Goal: Transaction & Acquisition: Purchase product/service

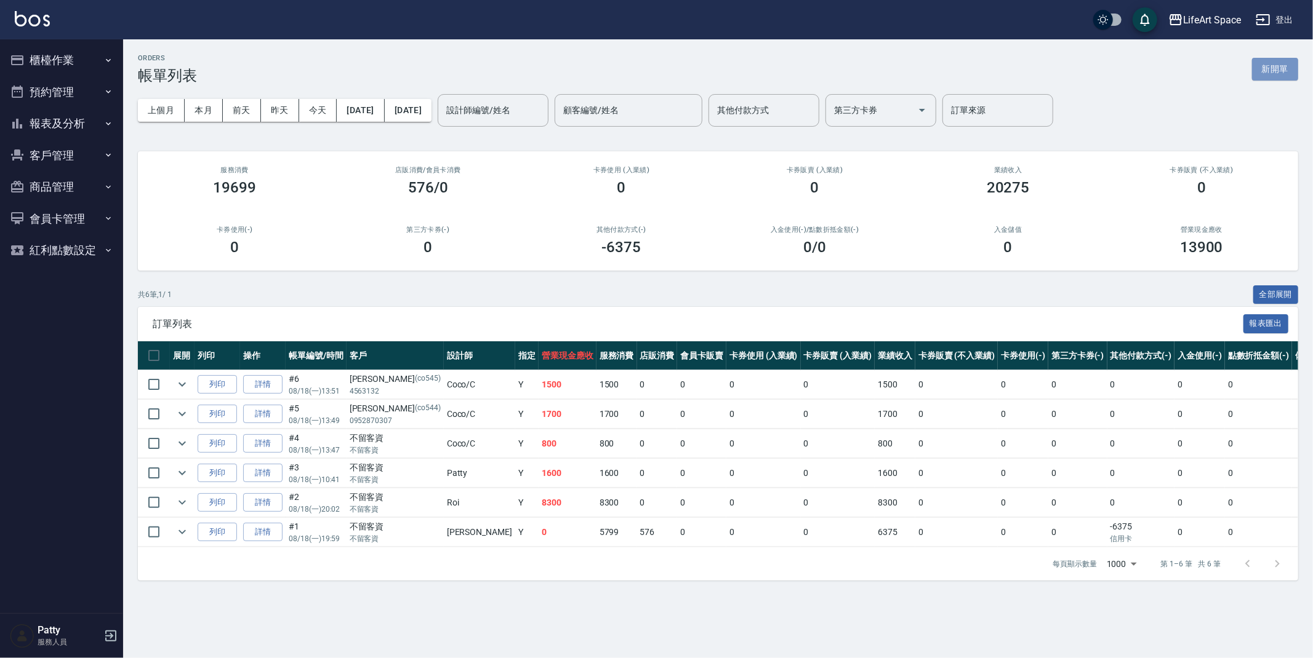
click at [1284, 63] on button "新開單" at bounding box center [1275, 69] width 46 height 23
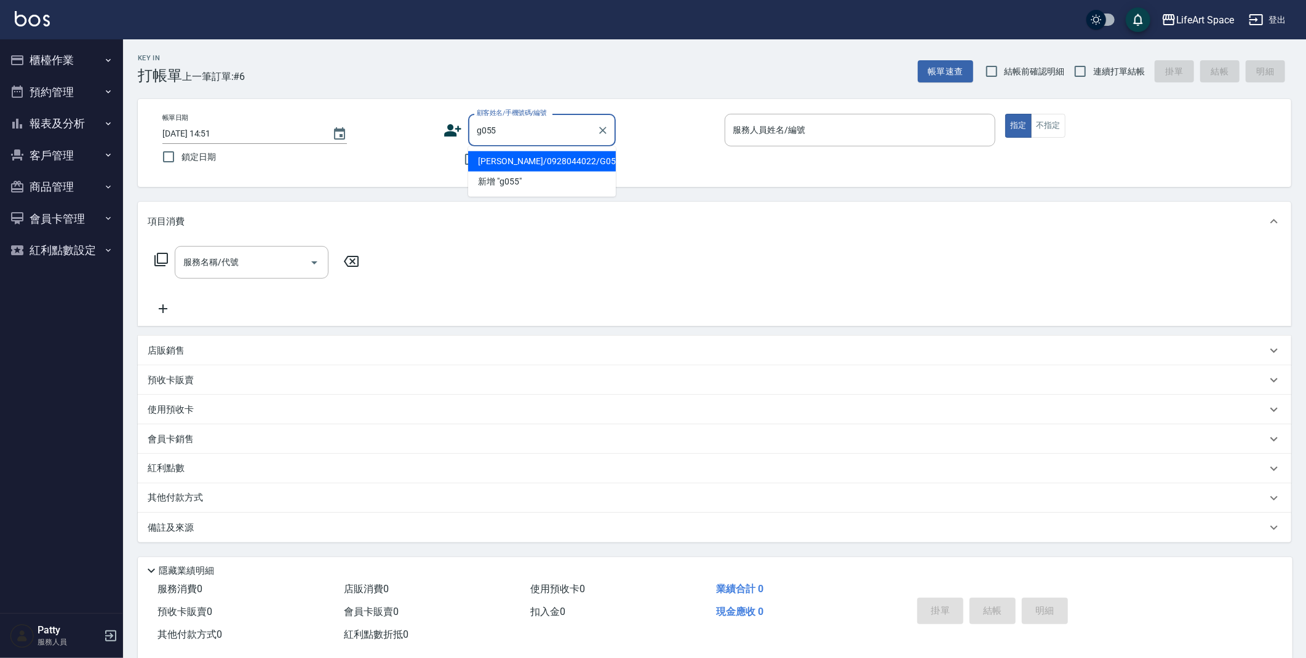
click at [478, 152] on li "[PERSON_NAME]/0928044022/G055" at bounding box center [542, 161] width 148 height 20
type input "[PERSON_NAME]/0928044022/G055"
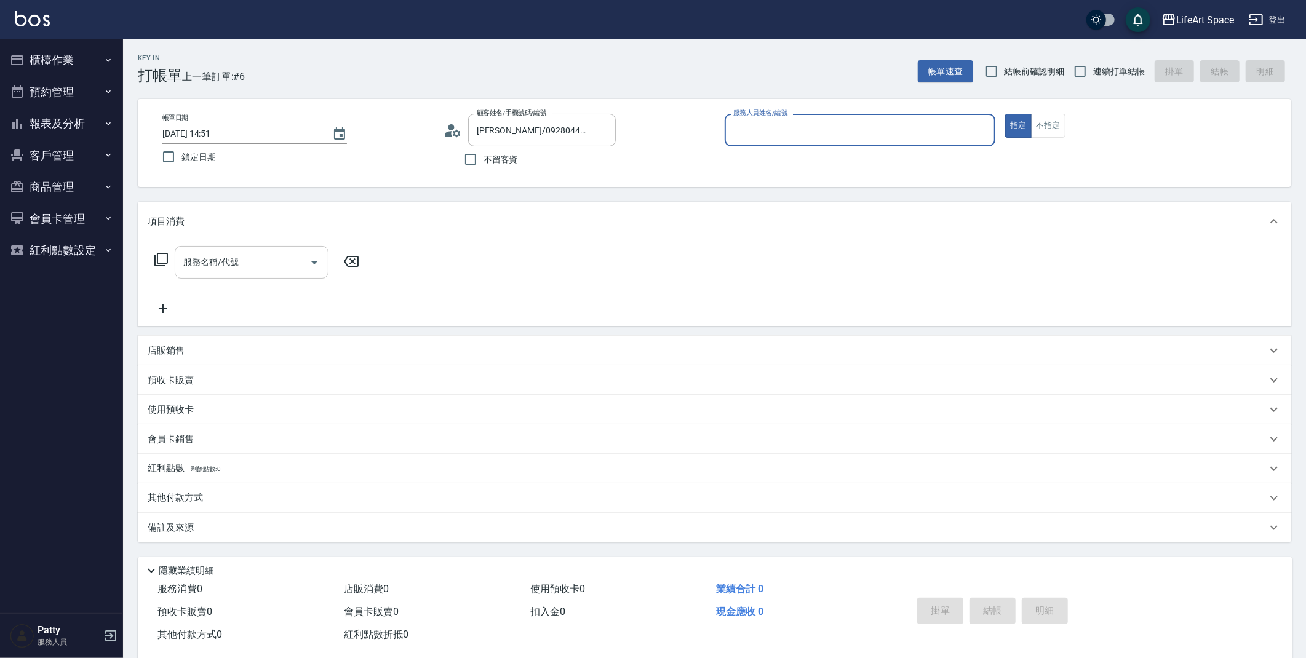
type input "[PERSON_NAME](無代號)"
click at [265, 248] on div "服務名稱/代號" at bounding box center [252, 262] width 154 height 33
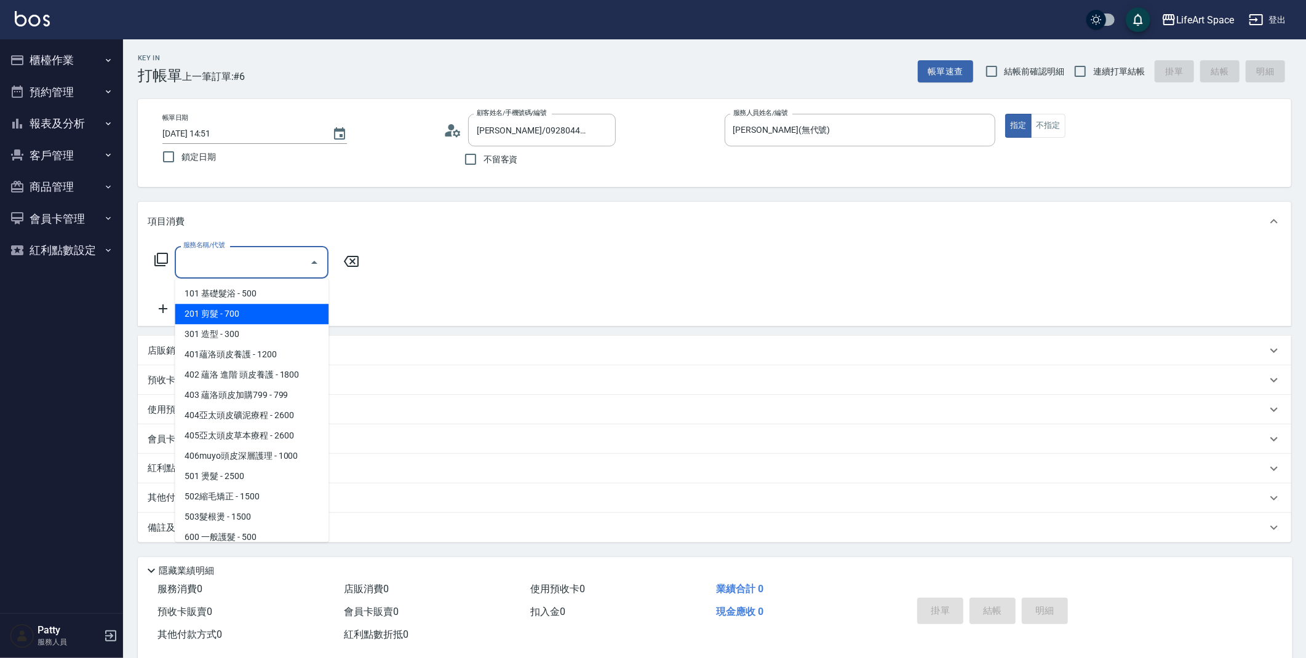
click at [223, 322] on span "201 剪髮 - 700" at bounding box center [252, 314] width 154 height 20
type input "201 剪髮(201)"
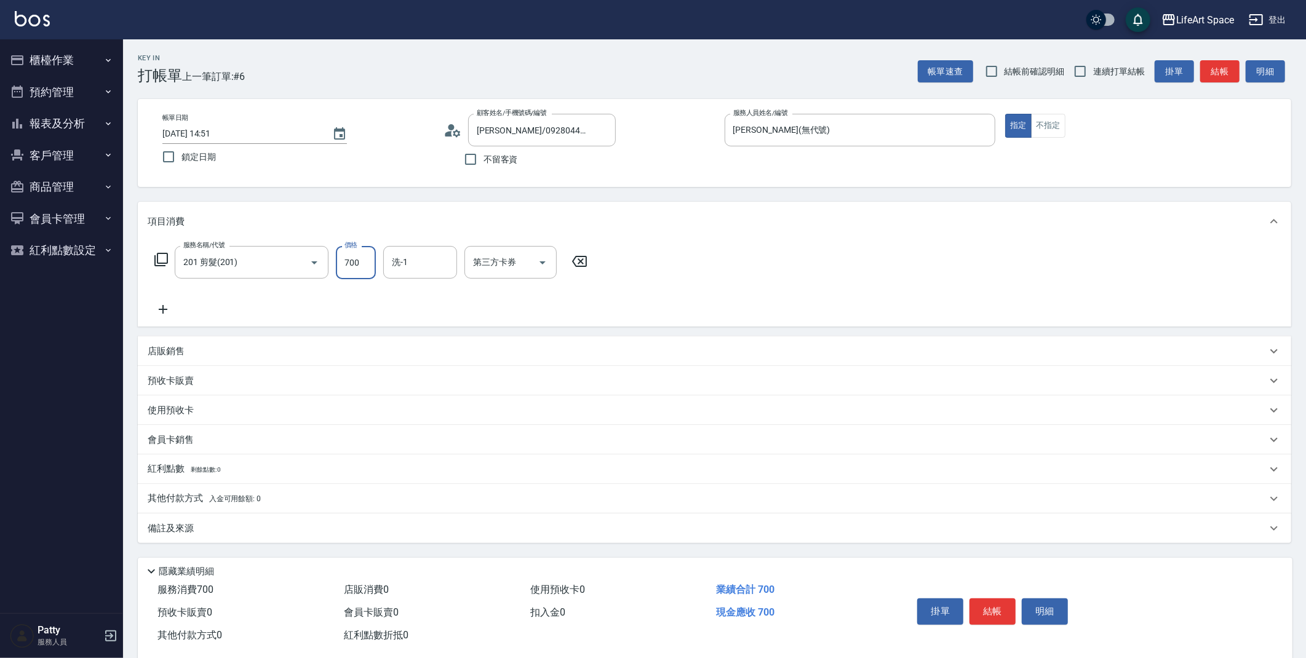
click at [350, 263] on input "700" at bounding box center [356, 262] width 40 height 33
type input "600"
click at [289, 528] on div "備註及來源" at bounding box center [707, 528] width 1119 height 13
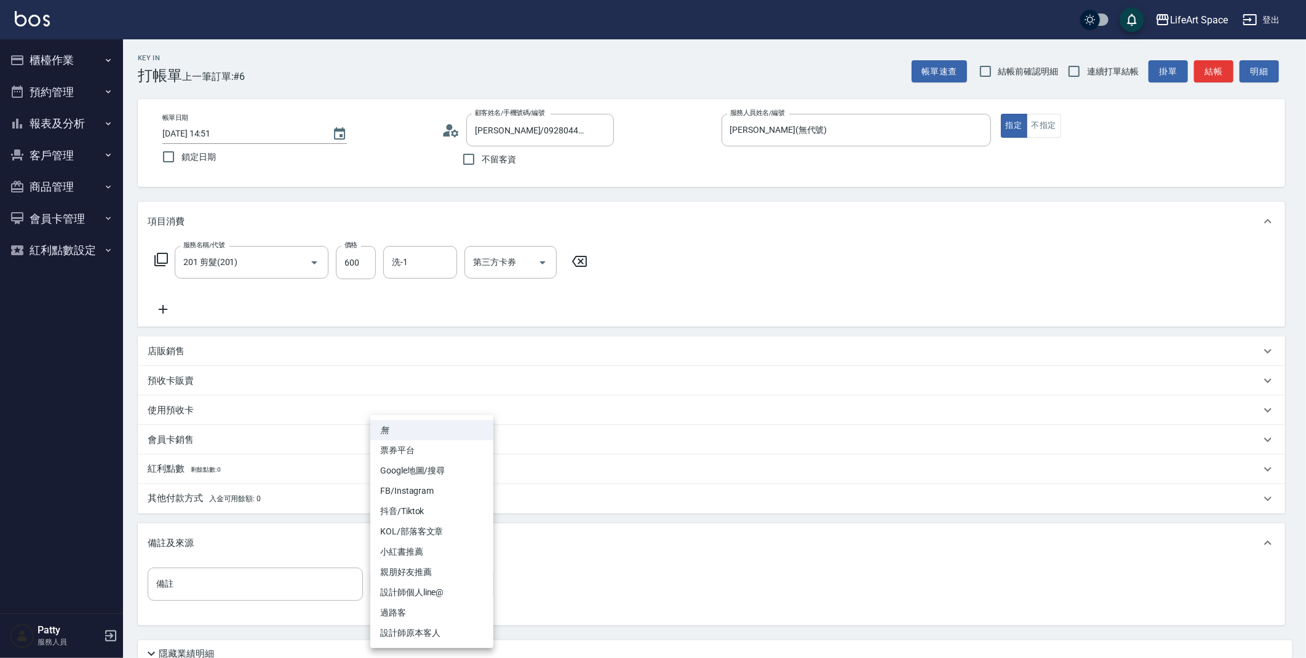
click at [417, 596] on body "LifeArt Space 登出 櫃檯作業 打帳單 帳單列表 現金收支登錄 高階收支登錄 材料自購登錄 每日結帳 排班表 現場電腦打卡 預約管理 預約管理 單…" at bounding box center [653, 379] width 1306 height 759
click at [417, 634] on li "設計師原本客人" at bounding box center [431, 633] width 123 height 20
type input "設計師原本客人"
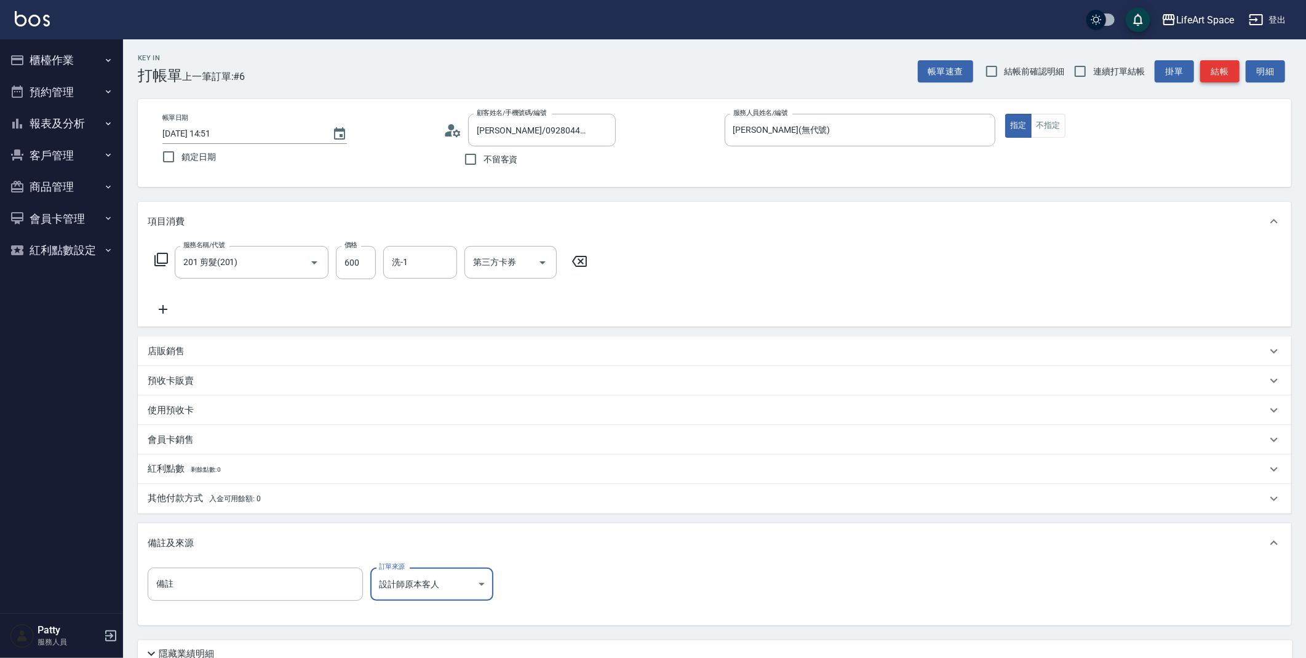
click at [1233, 67] on button "結帳" at bounding box center [1220, 71] width 39 height 23
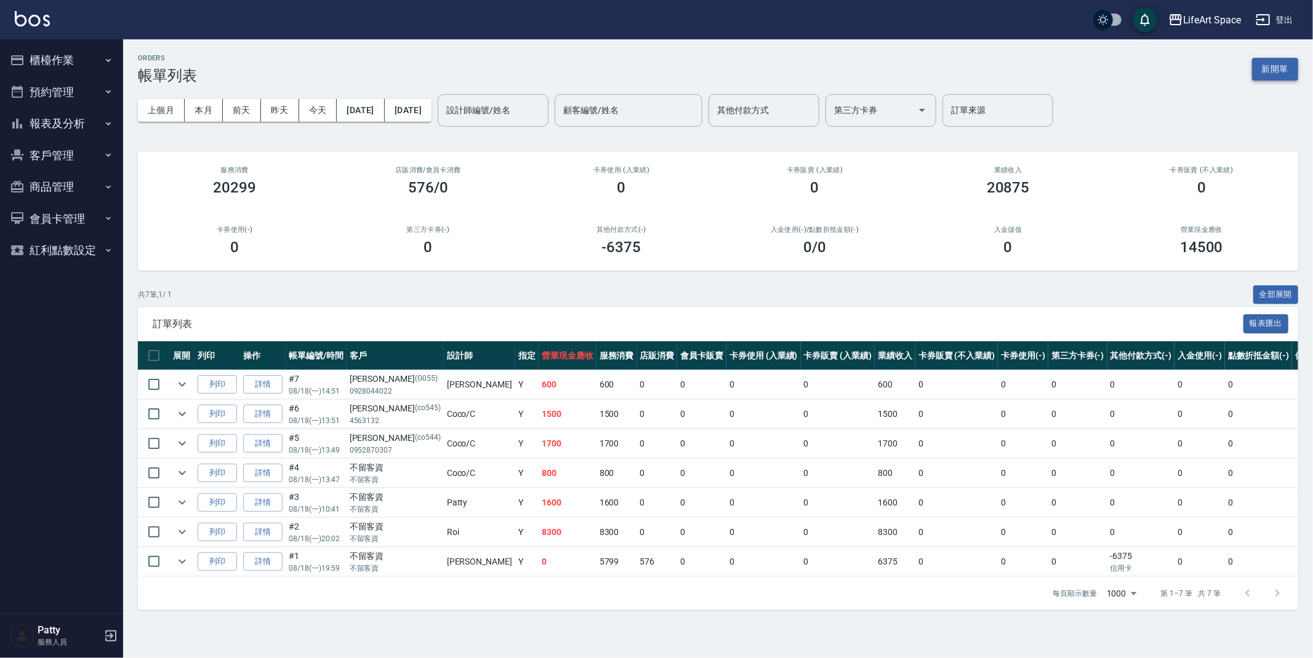
click at [1282, 61] on button "新開單" at bounding box center [1275, 69] width 46 height 23
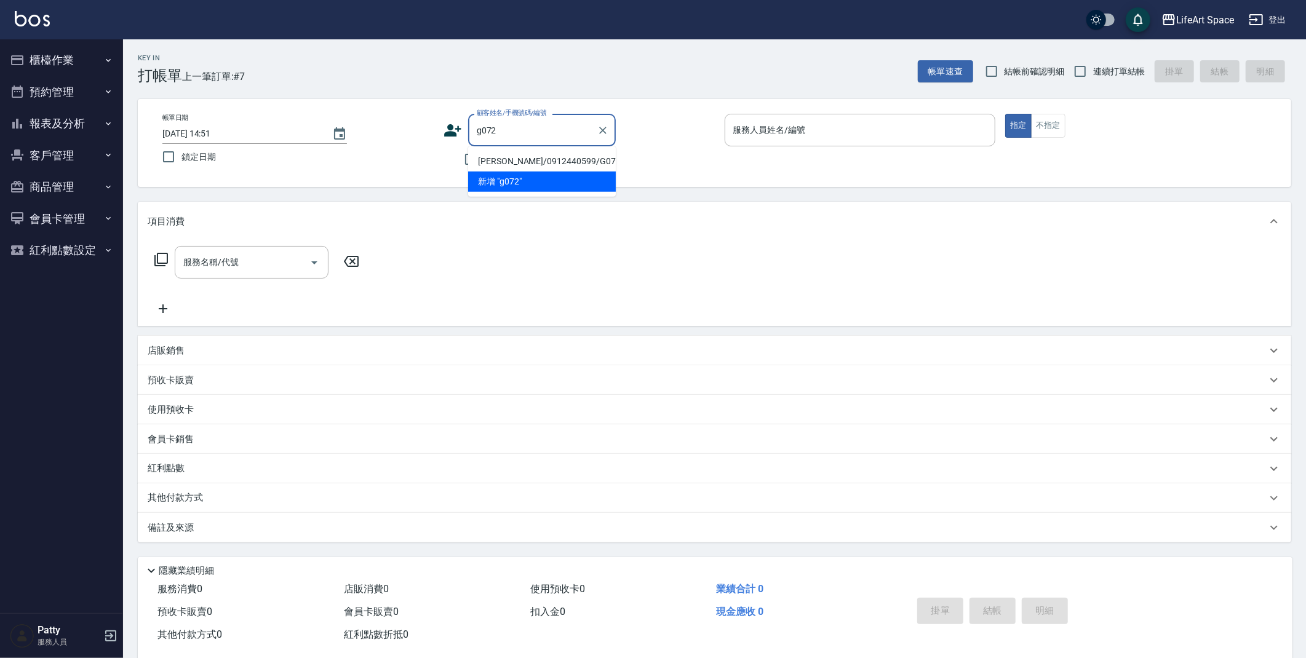
click at [490, 156] on li "[PERSON_NAME]/0912440599/G072" at bounding box center [542, 161] width 148 height 20
type input "[PERSON_NAME]/0912440599/G072"
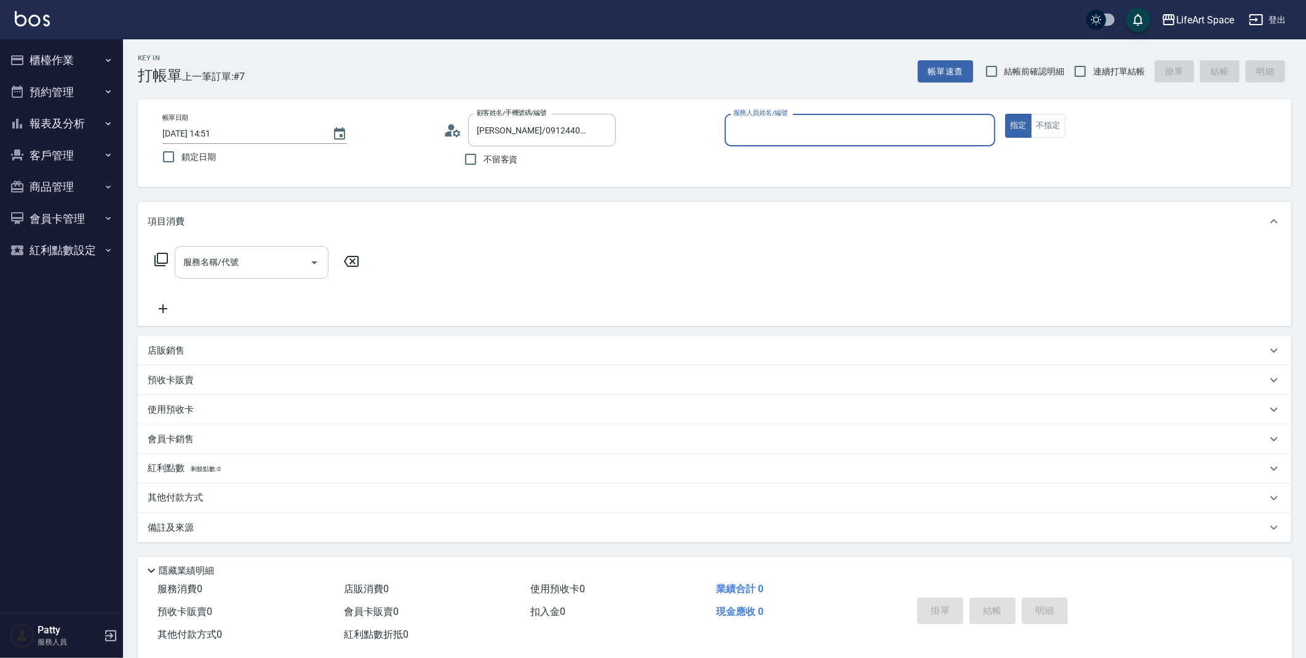
type input "[PERSON_NAME](無代號)"
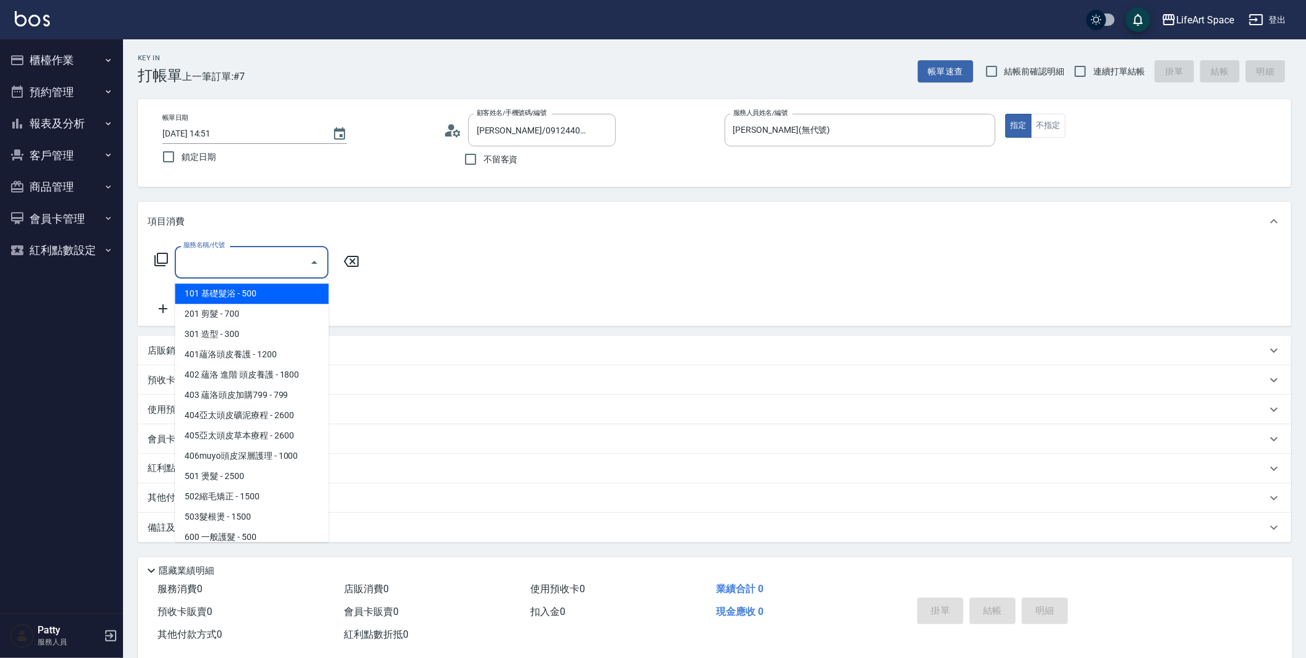
click at [251, 270] on input "服務名稱/代號" at bounding box center [242, 263] width 124 height 22
click at [241, 318] on span "201 剪髮 - 700" at bounding box center [252, 314] width 154 height 20
type input "201 剪髮(201)"
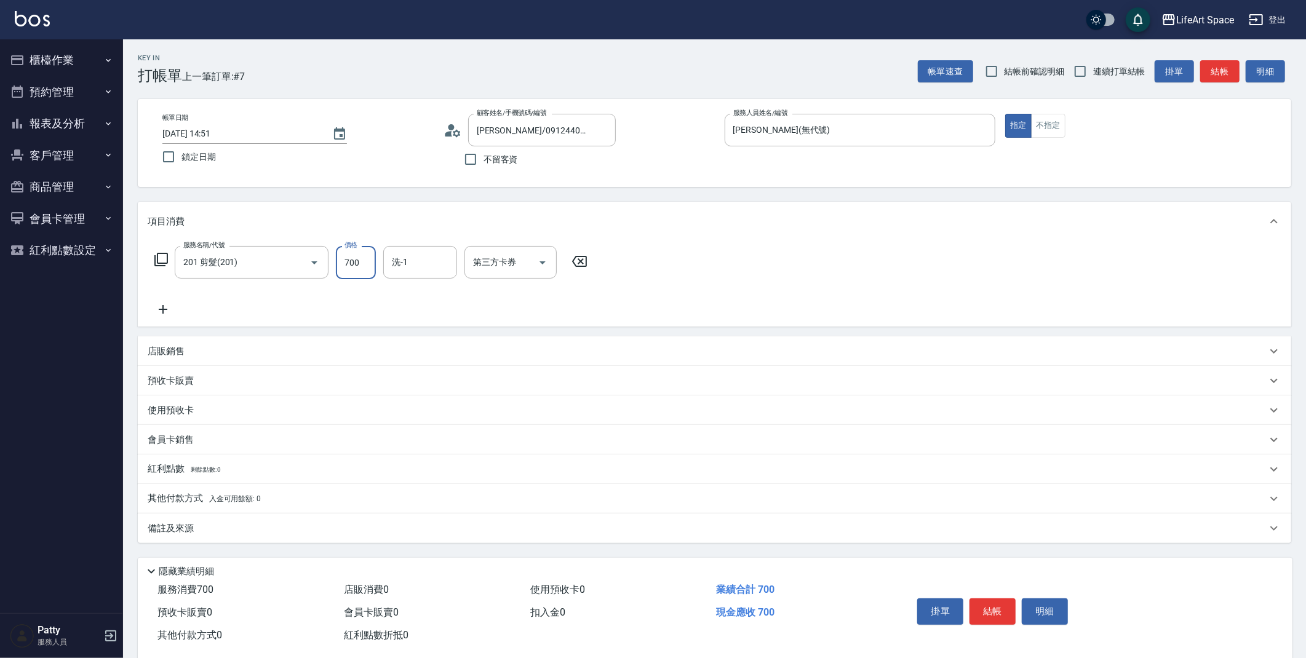
drag, startPoint x: 351, startPoint y: 255, endPoint x: 348, endPoint y: 262, distance: 7.4
click at [351, 255] on input "700" at bounding box center [356, 262] width 40 height 33
type input "800"
click at [348, 525] on div "備註及來源" at bounding box center [707, 528] width 1119 height 13
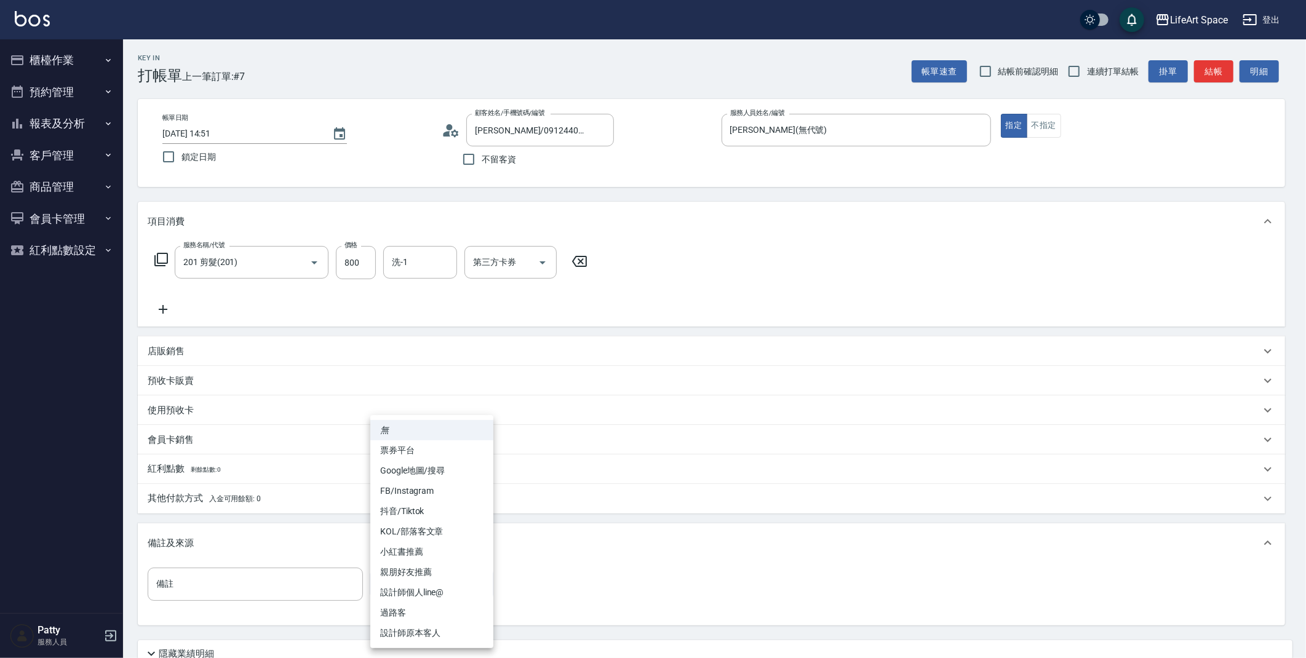
click at [464, 590] on body "LifeArt Space 登出 櫃檯作業 打帳單 帳單列表 現金收支登錄 高階收支登錄 材料自購登錄 每日結帳 排班表 現場電腦打卡 預約管理 預約管理 單…" at bounding box center [653, 379] width 1306 height 759
click at [446, 623] on li "設計師原本客人" at bounding box center [431, 633] width 123 height 20
type input "設計師原本客人"
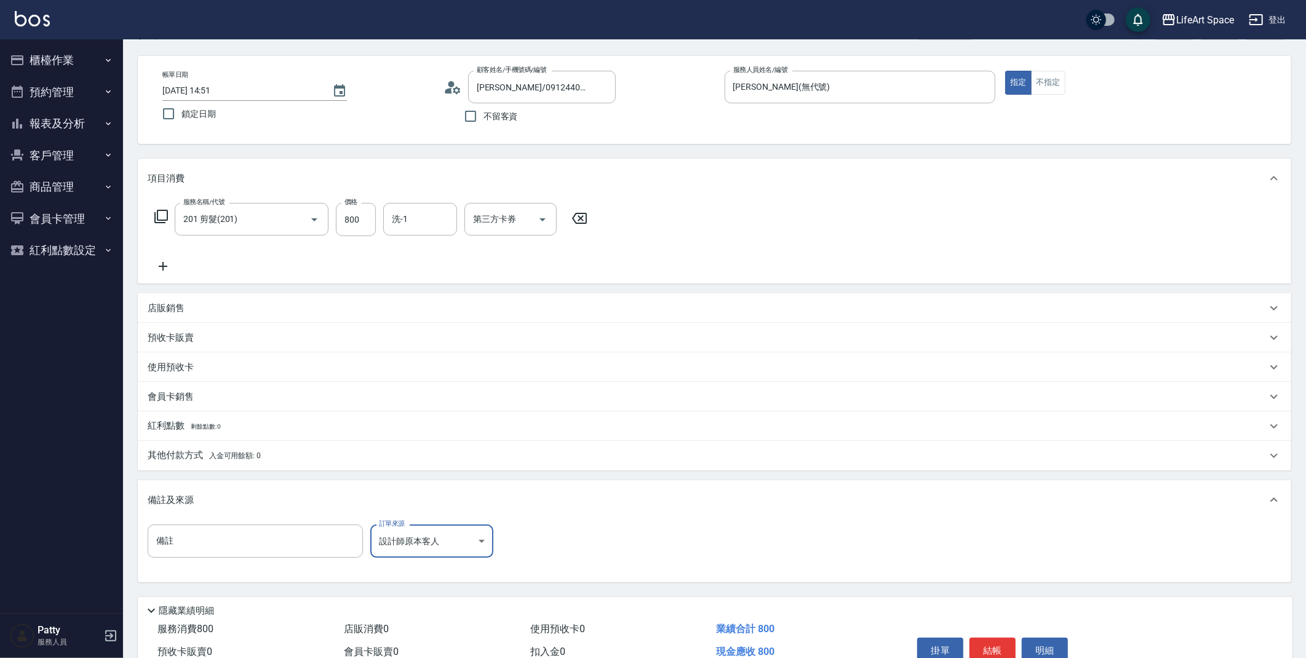
scroll to position [105, 0]
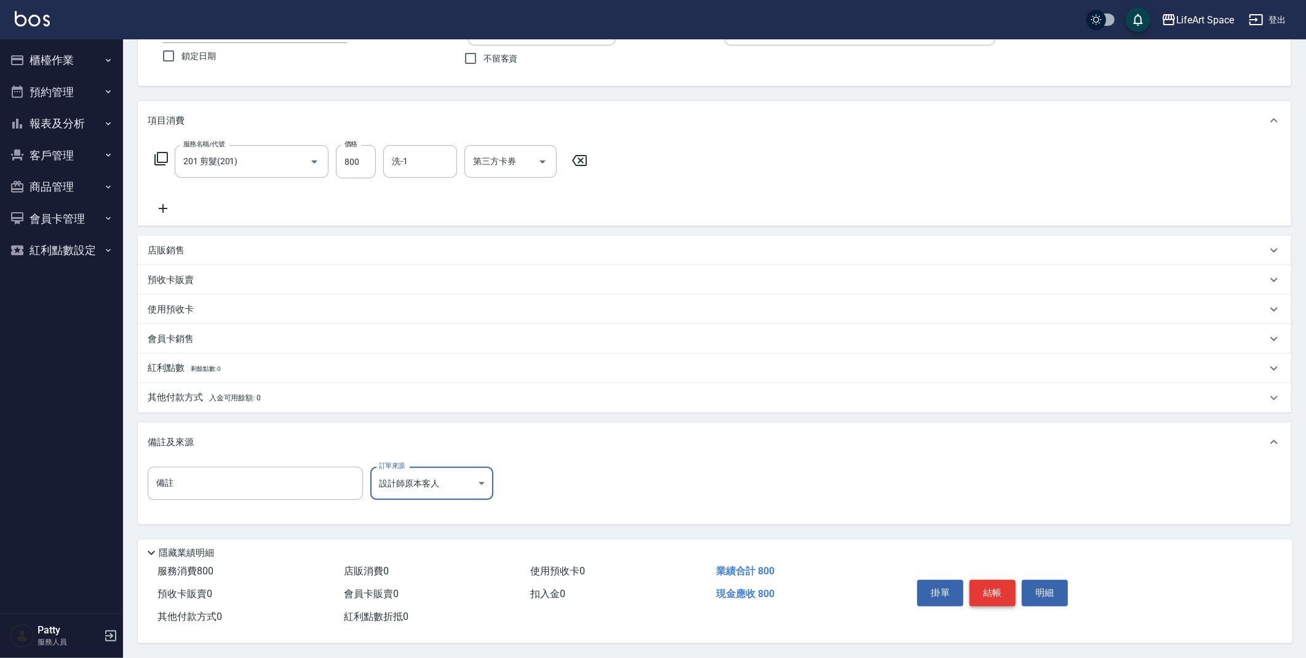
click at [996, 591] on button "結帳" at bounding box center [993, 593] width 46 height 26
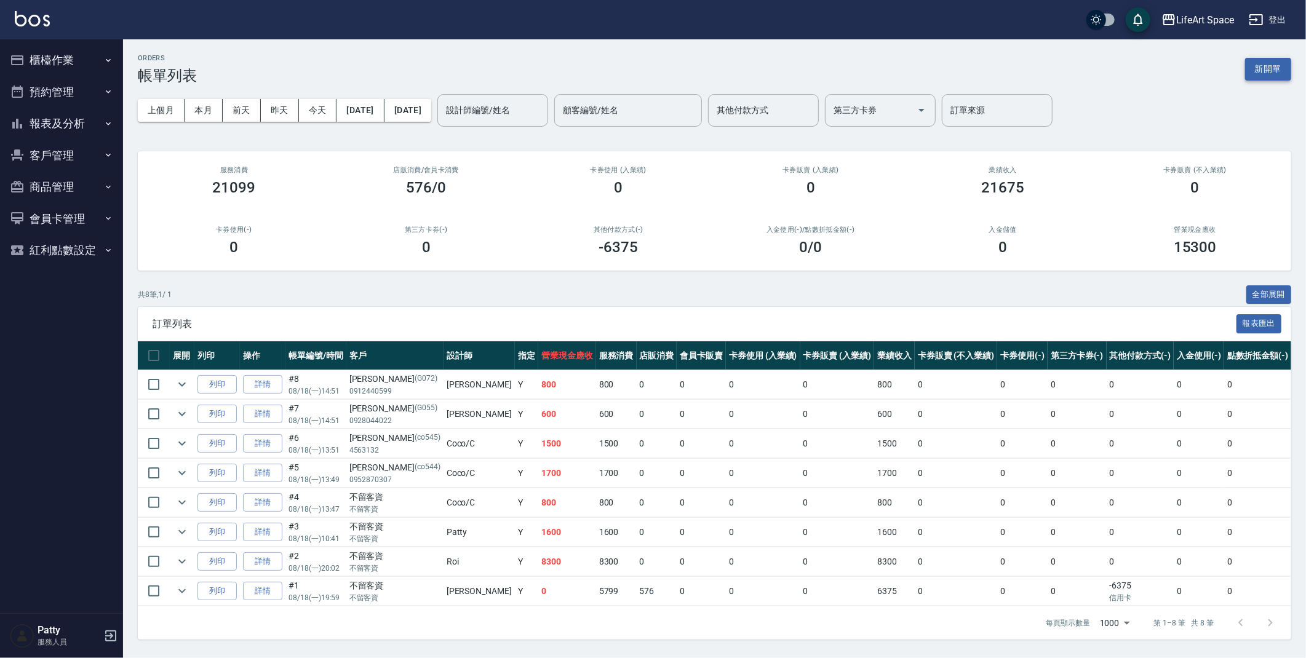
click at [1261, 74] on button "新開單" at bounding box center [1268, 69] width 46 height 23
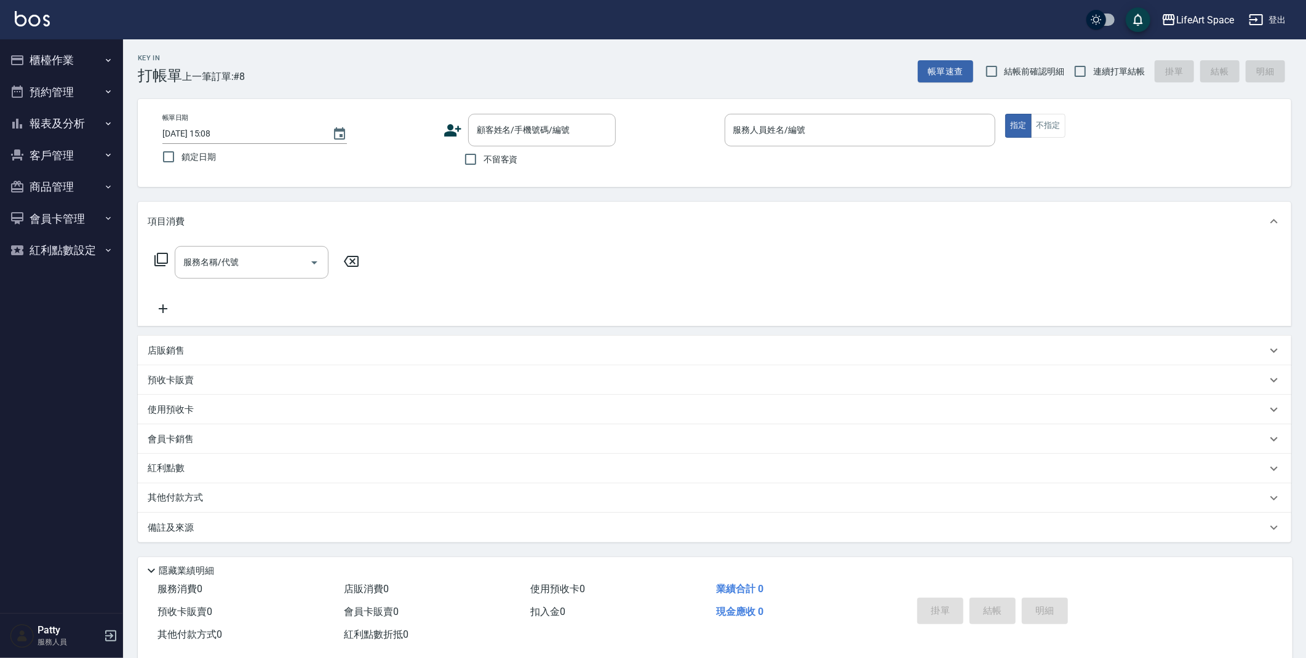
click at [457, 135] on icon at bounding box center [453, 130] width 18 height 18
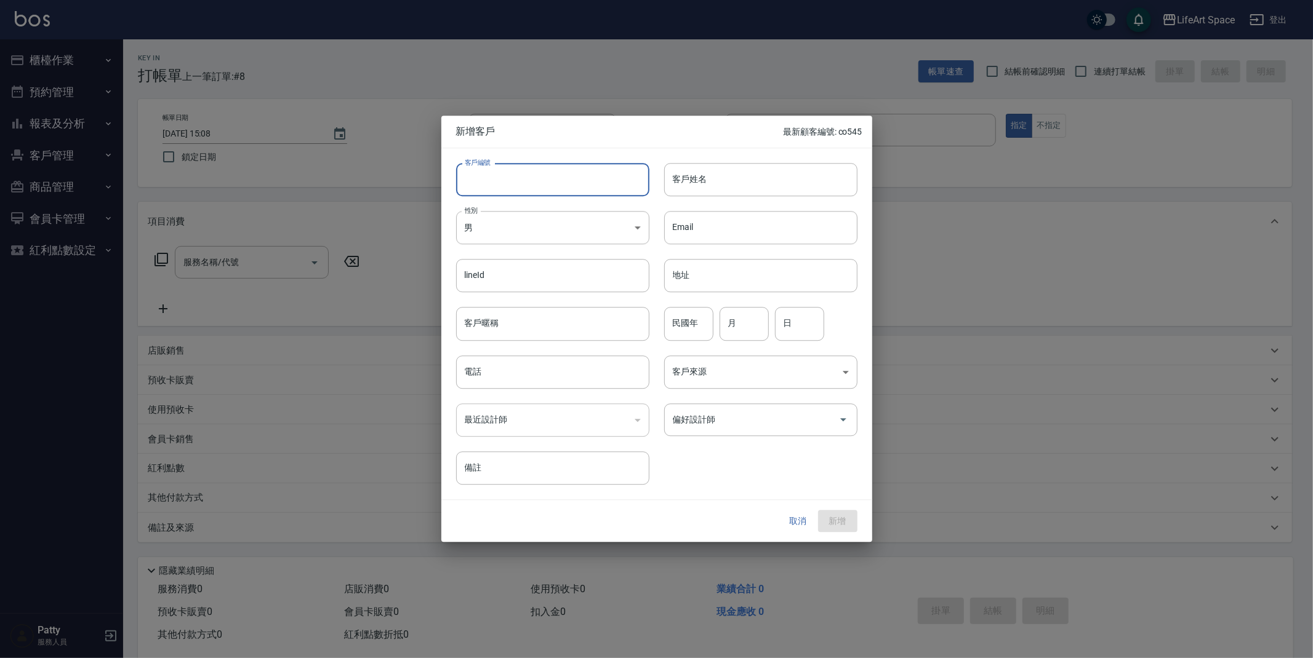
click at [530, 189] on input "客戶編號" at bounding box center [552, 179] width 193 height 33
type input "7092ro"
click at [740, 180] on input "客戶姓名" at bounding box center [760, 179] width 193 height 33
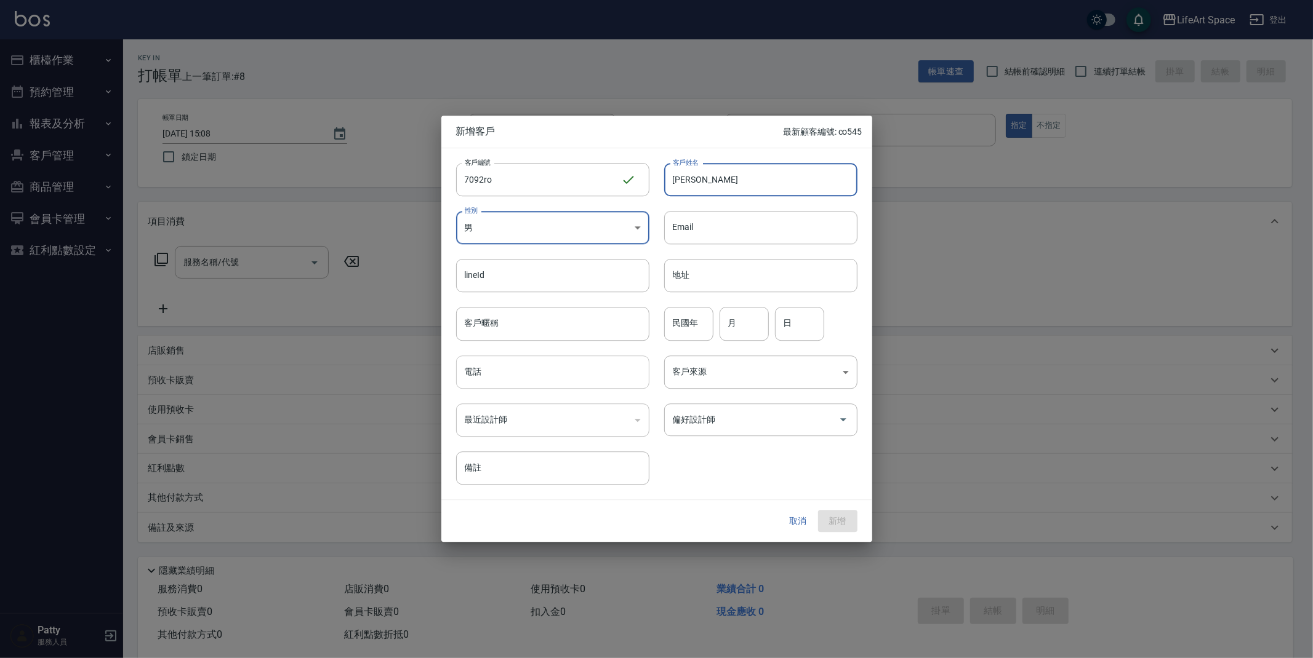
type input "[PERSON_NAME]"
click at [535, 372] on input "電話" at bounding box center [552, 372] width 193 height 33
type input "０"
type input "0913367092"
click at [792, 376] on body "LifeArt Space 登出 櫃檯作業 打帳單 帳單列表 現金收支登錄 高階收支登錄 材料自購登錄 每日結帳 排班表 現場電腦打卡 預約管理 預約管理 單…" at bounding box center [656, 338] width 1313 height 676
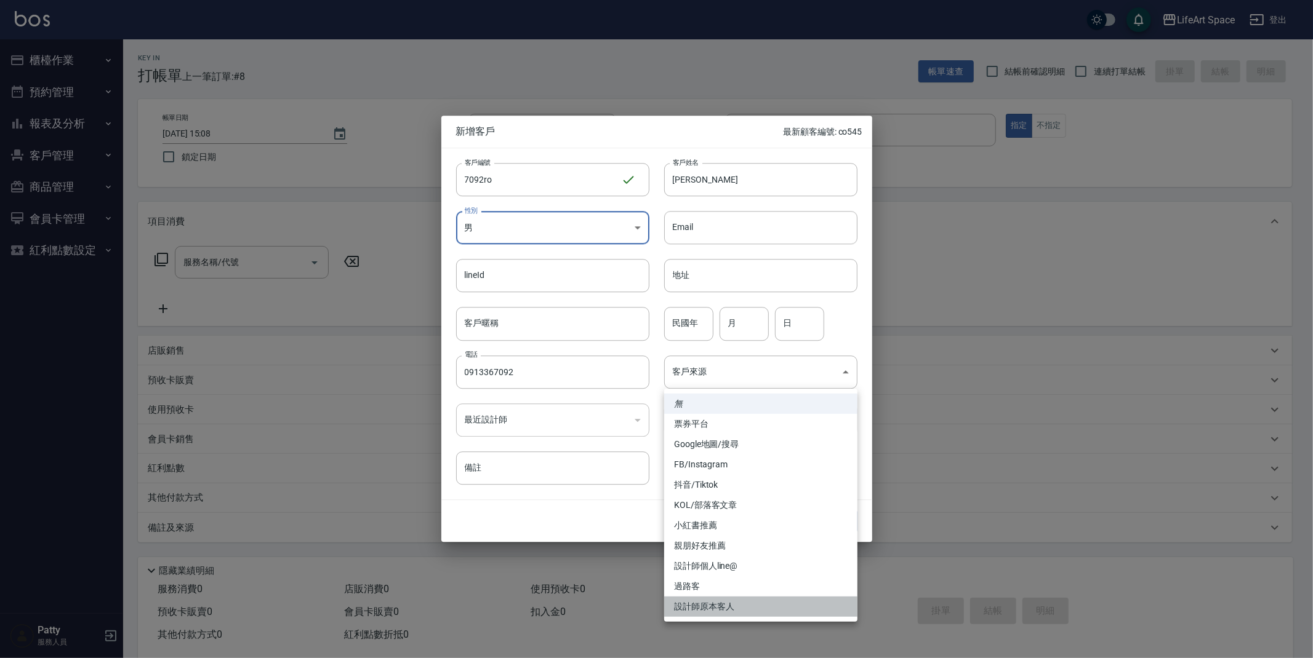
click at [714, 605] on li "設計師原本客人" at bounding box center [760, 607] width 193 height 20
type input "設計師原本客人"
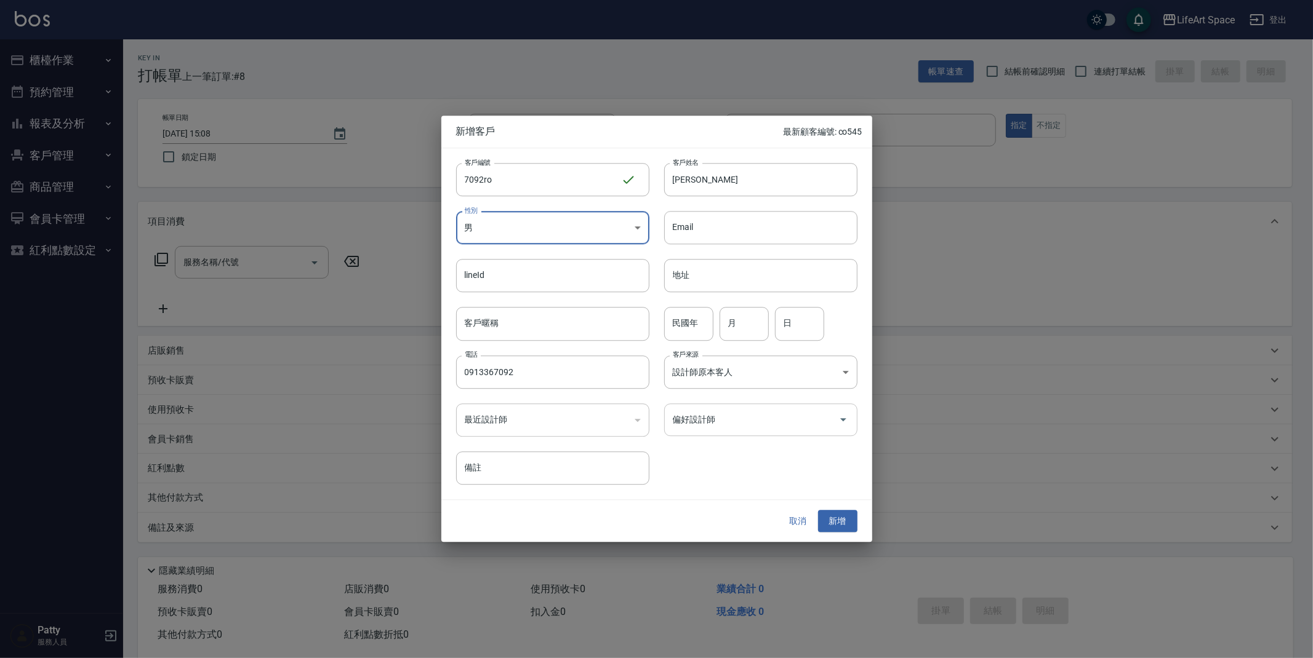
click at [778, 430] on input "偏好設計師" at bounding box center [751, 420] width 164 height 22
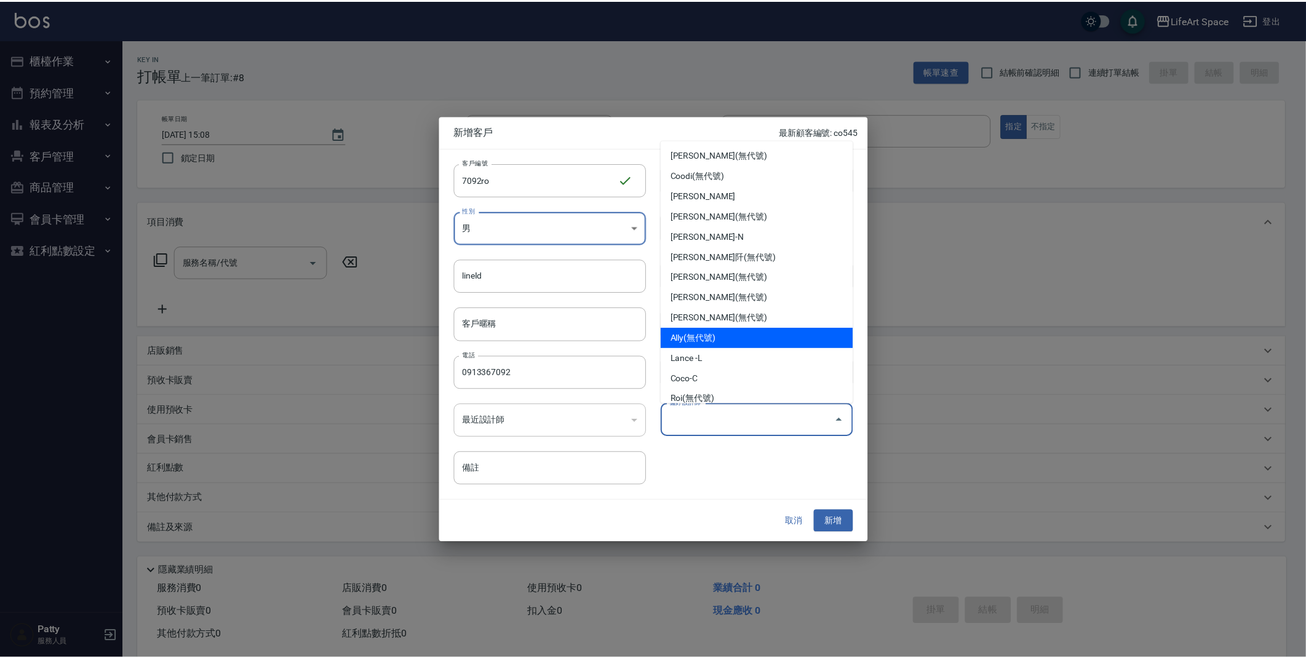
scroll to position [193, 0]
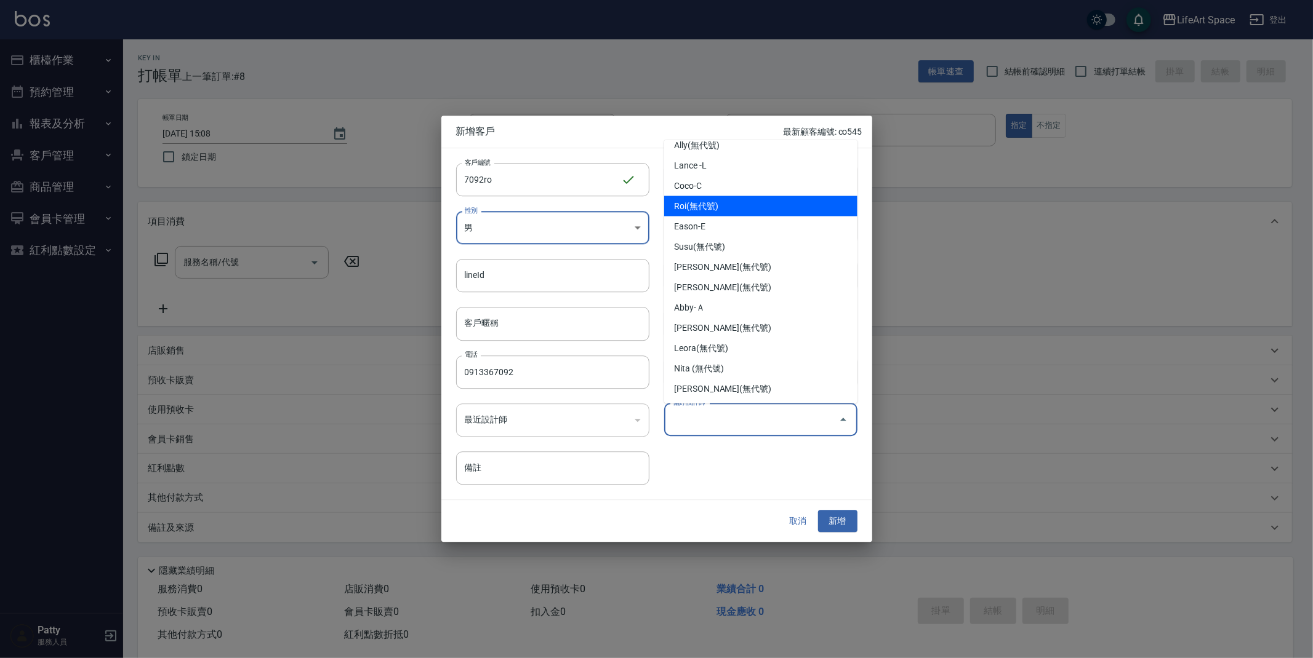
click at [752, 199] on li "Roi(無代號)" at bounding box center [760, 206] width 193 height 20
type input "Roi"
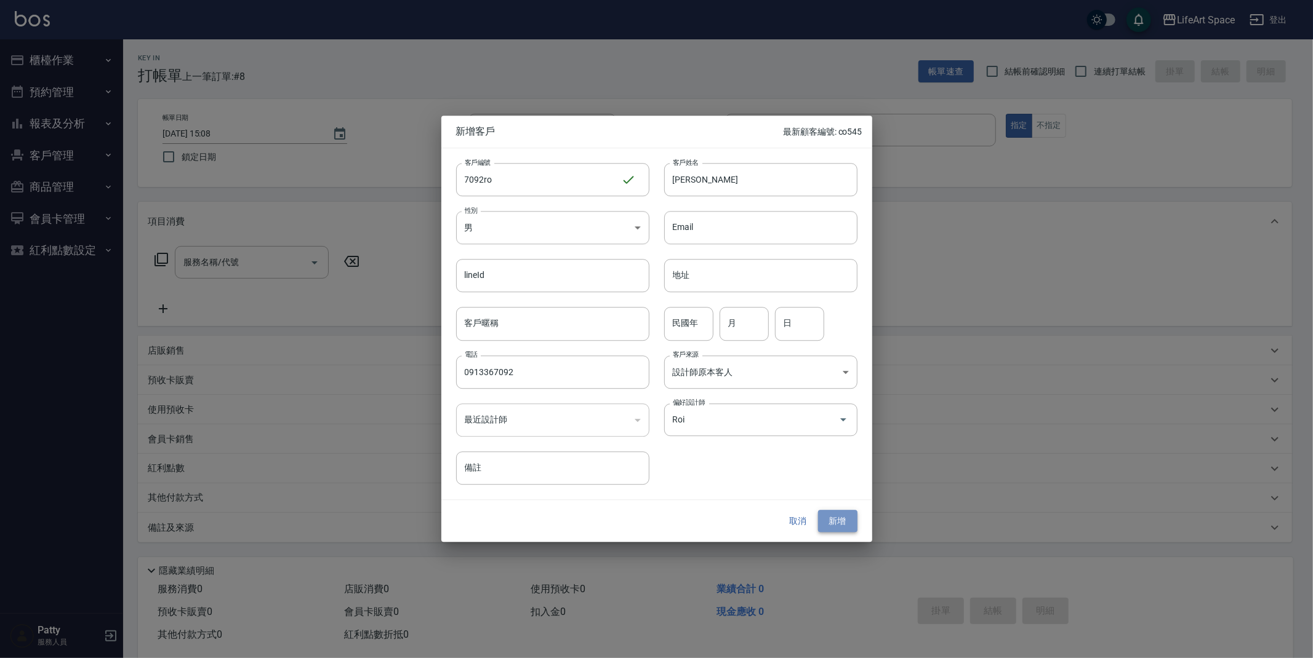
click at [842, 520] on button "新增" at bounding box center [837, 521] width 39 height 23
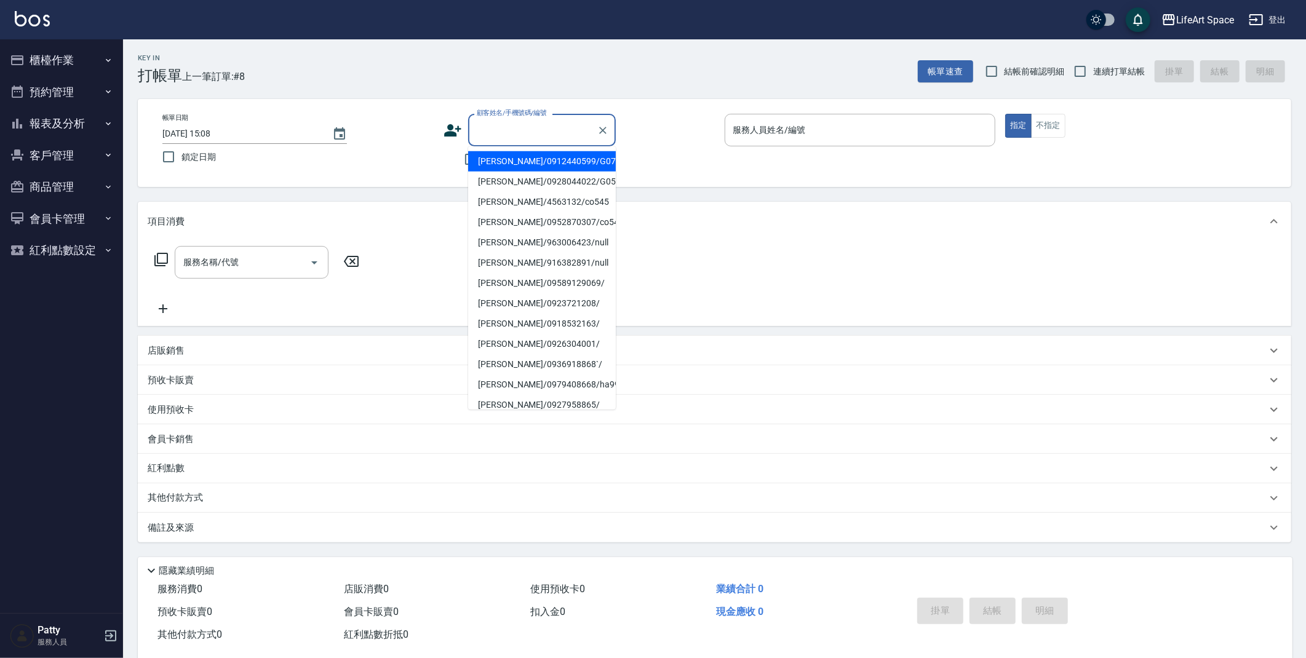
click at [507, 133] on input "顧客姓名/手機號碼/編號" at bounding box center [533, 130] width 118 height 22
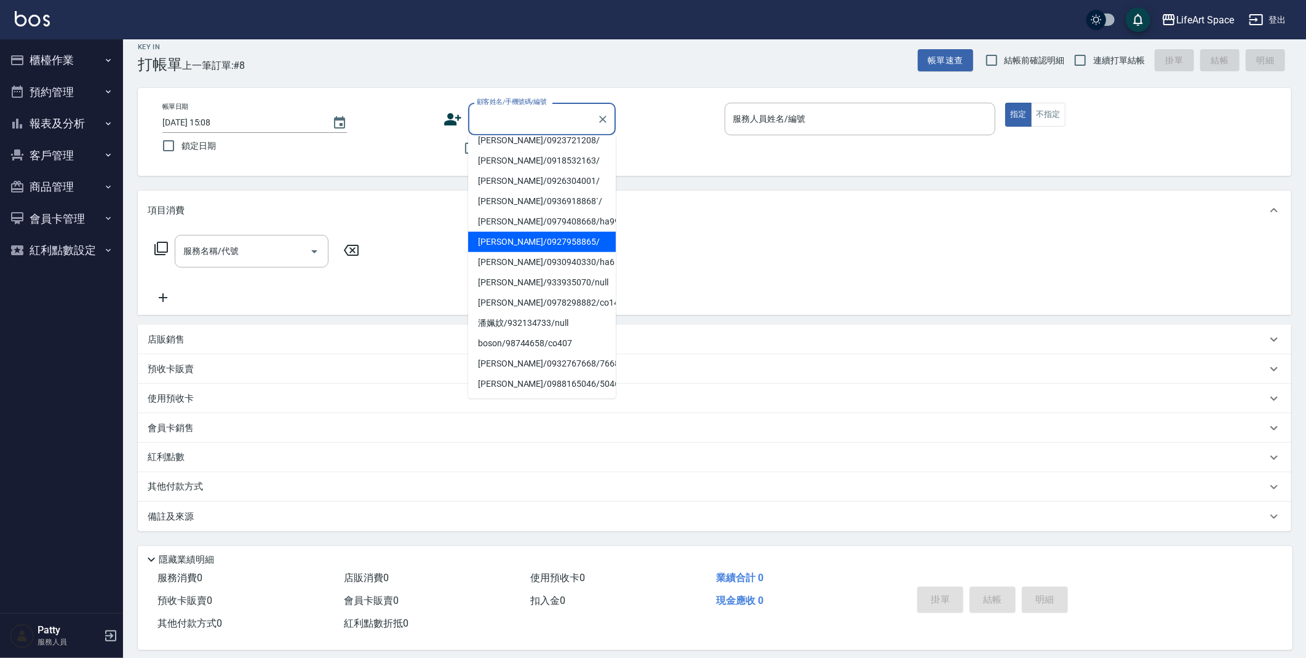
scroll to position [22, 0]
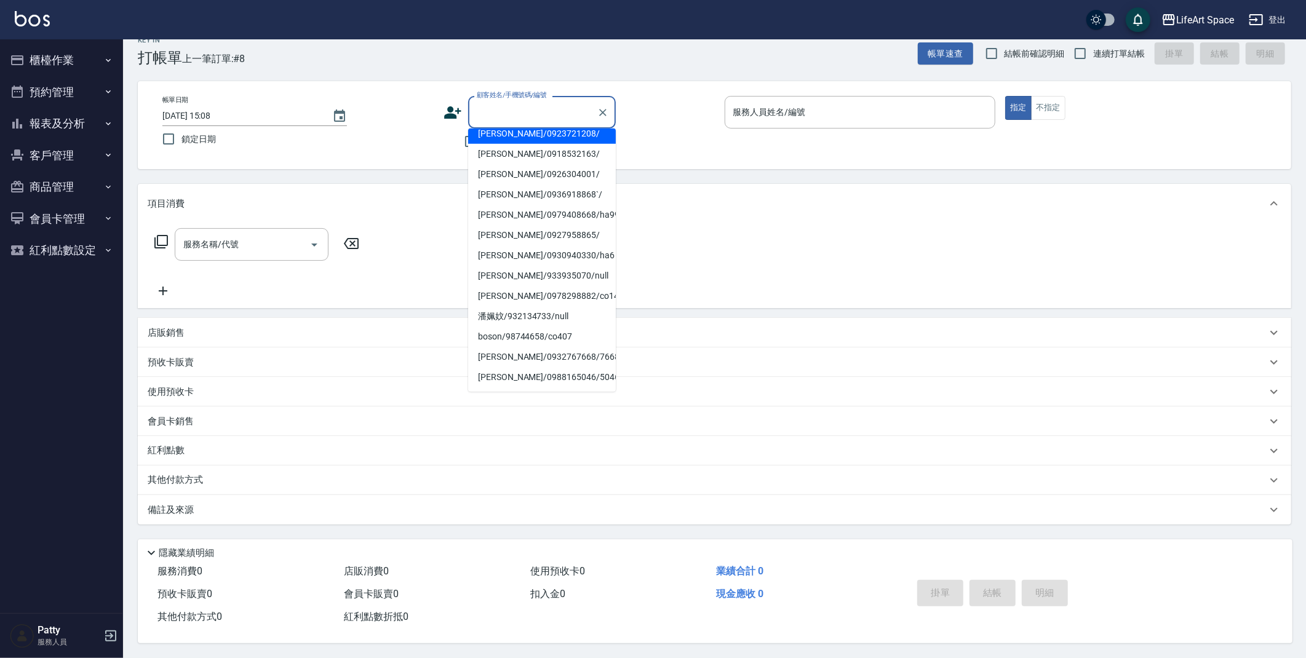
click at [511, 114] on input "顧客姓名/手機號碼/編號" at bounding box center [533, 113] width 118 height 22
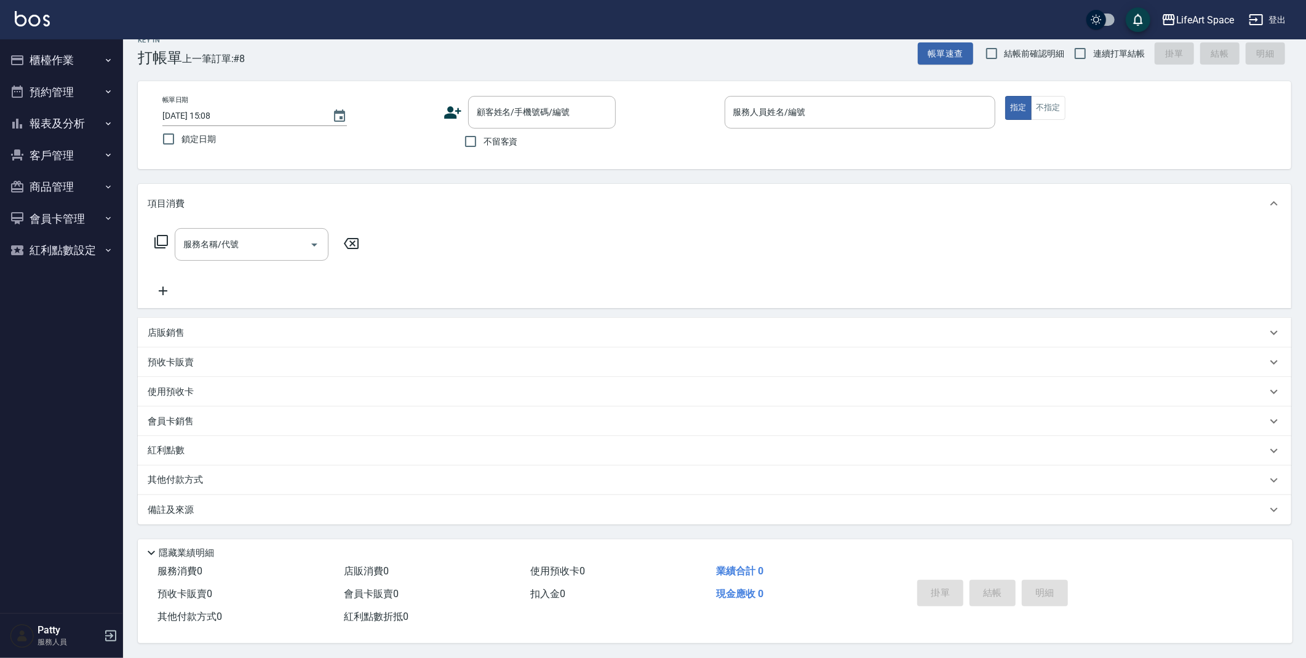
click at [457, 108] on icon at bounding box center [453, 112] width 18 height 18
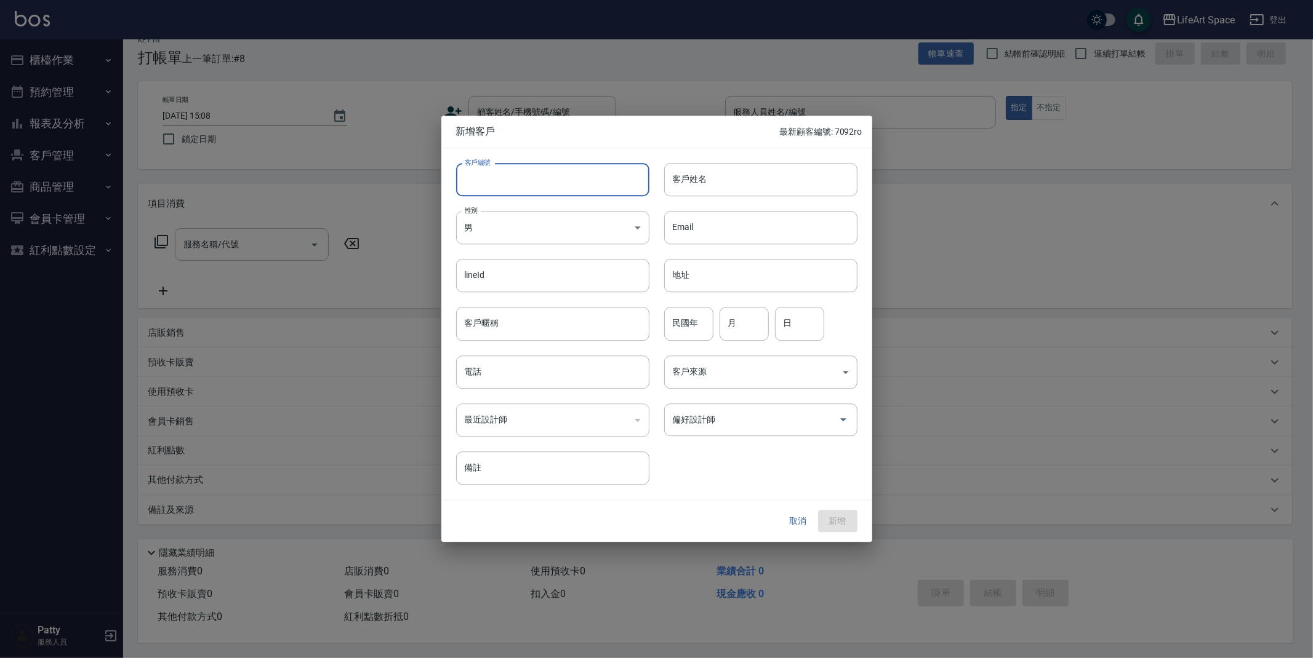
click at [604, 186] on input "客戶編號" at bounding box center [552, 179] width 193 height 33
type input "2329ro"
type input "j"
type input "ㄨ"
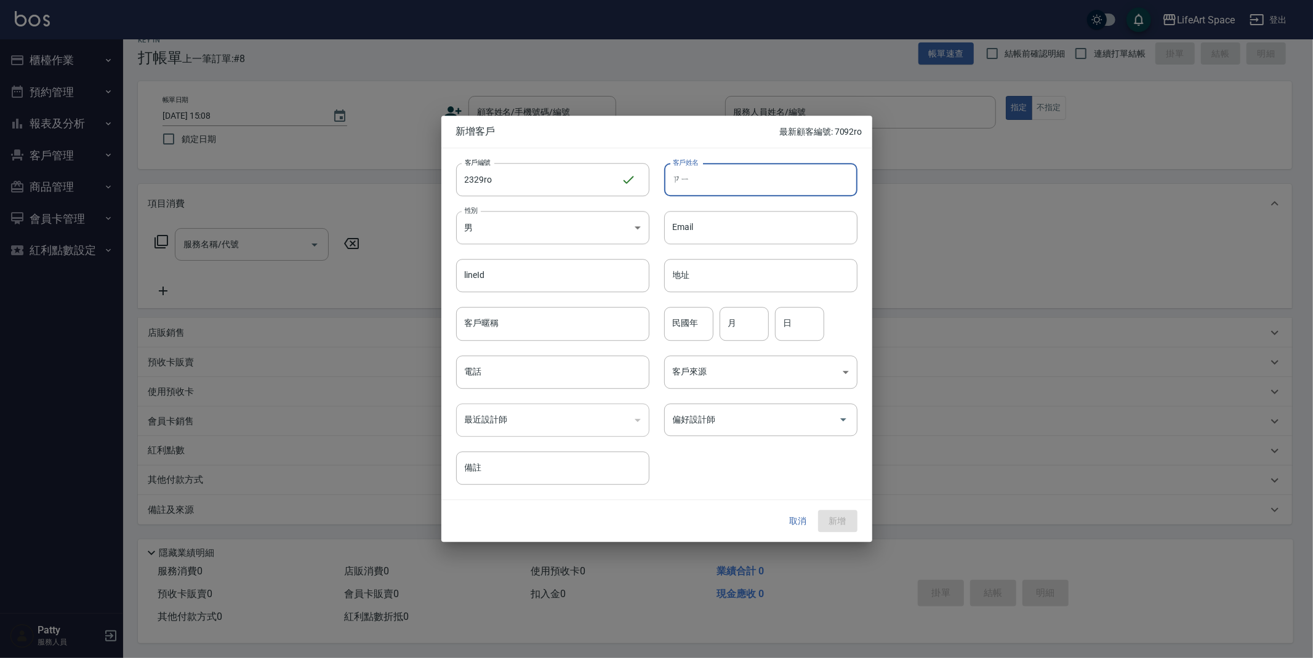
type input "ㄗ"
type input "ㄨ"
type input "j"
type input "ㄜ"
type input "j"
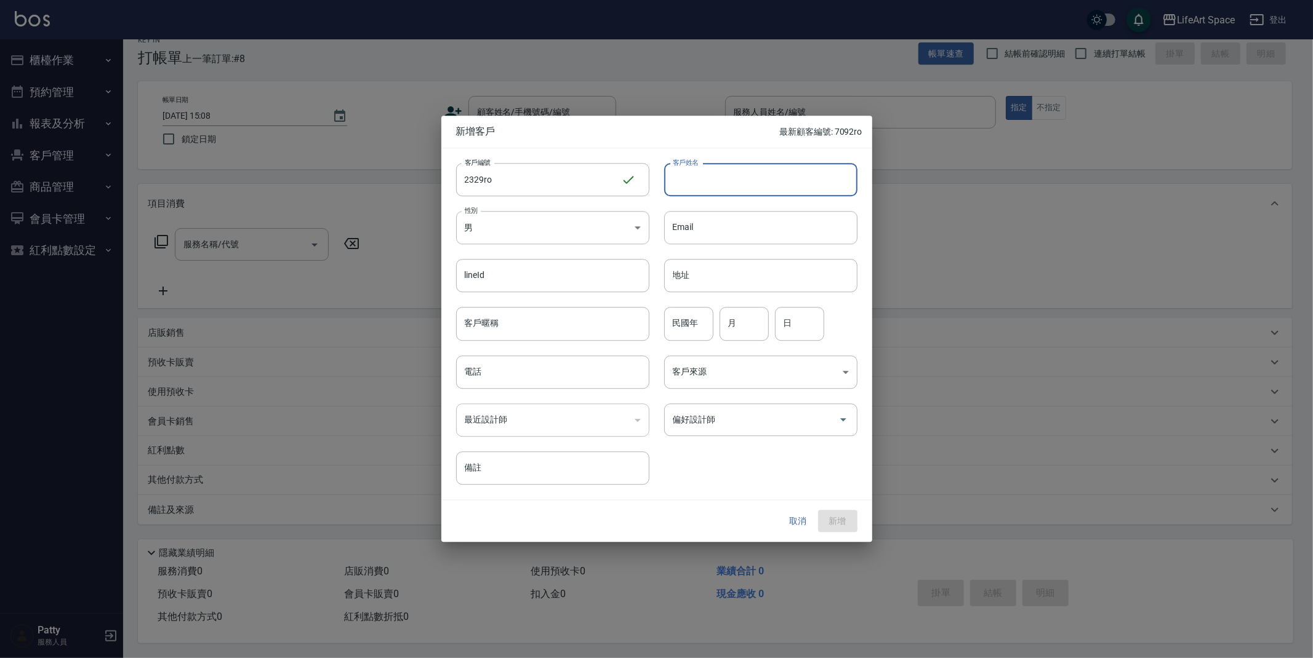
type input "h"
type input "k"
type input "d"
type input "[PERSON_NAME]"
click at [523, 377] on input "電話" at bounding box center [552, 372] width 193 height 33
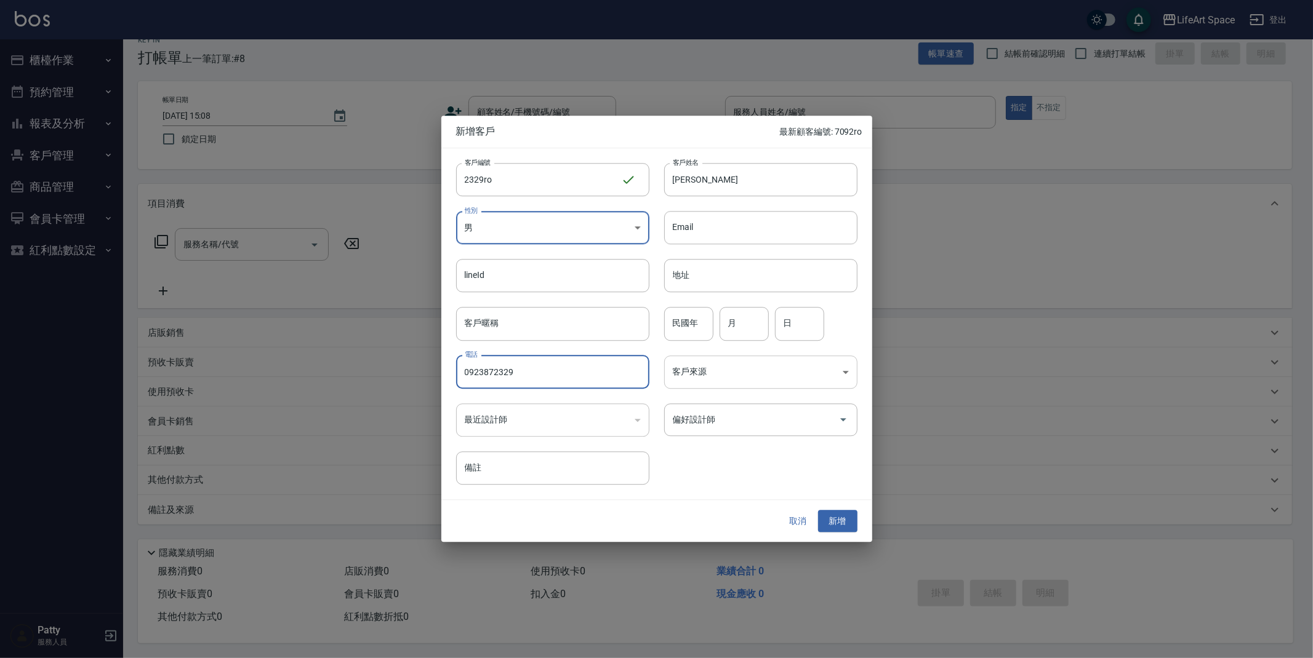
type input "0923872329"
click at [776, 374] on body "LifeArt Space 登出 櫃檯作業 打帳單 帳單列表 現金收支登錄 高階收支登錄 材料自購登錄 每日結帳 排班表 現場電腦打卡 預約管理 預約管理 單…" at bounding box center [656, 320] width 1313 height 676
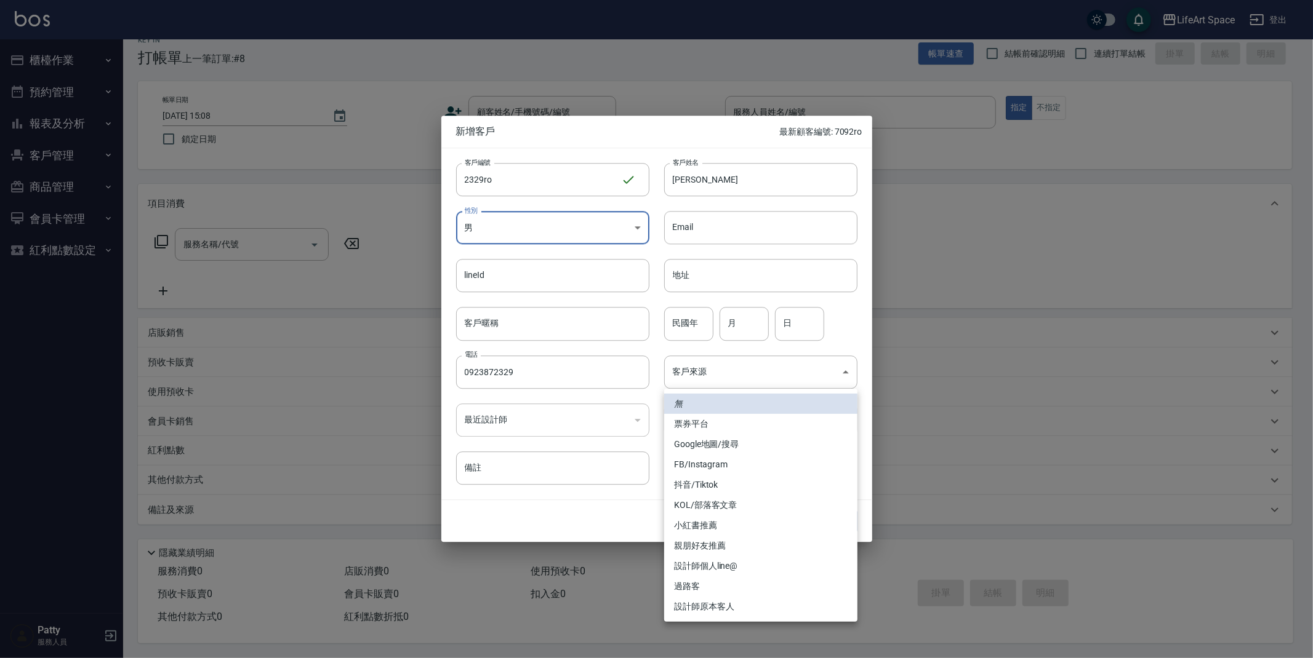
click at [738, 612] on li "設計師原本客人" at bounding box center [760, 607] width 193 height 20
type input "設計師原本客人"
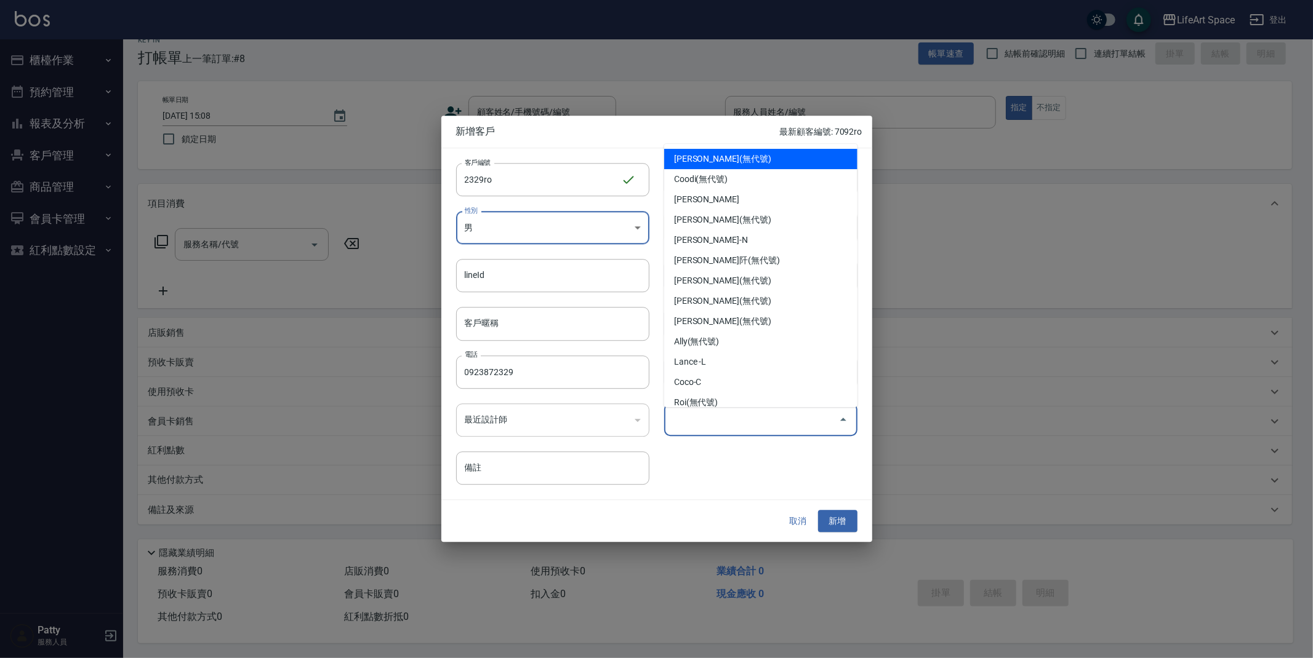
click at [788, 420] on input "偏好設計師" at bounding box center [751, 420] width 164 height 22
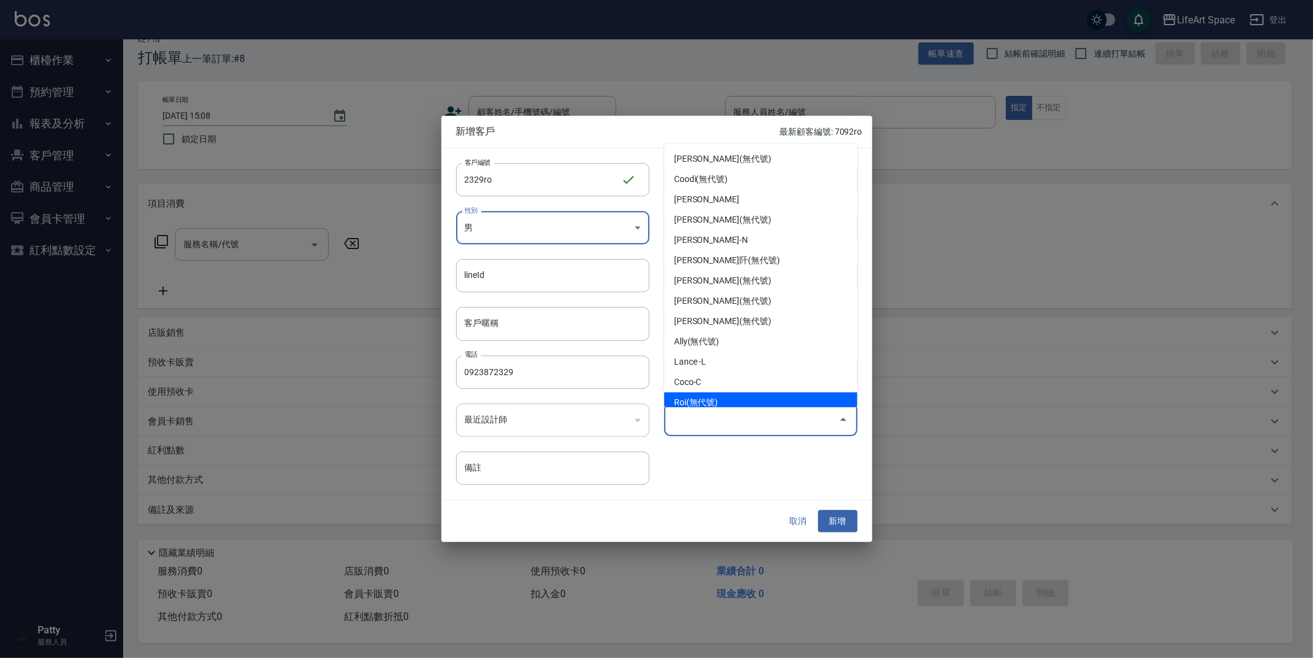
click at [760, 394] on li "Roi(無代號)" at bounding box center [760, 403] width 193 height 20
type input "Roi"
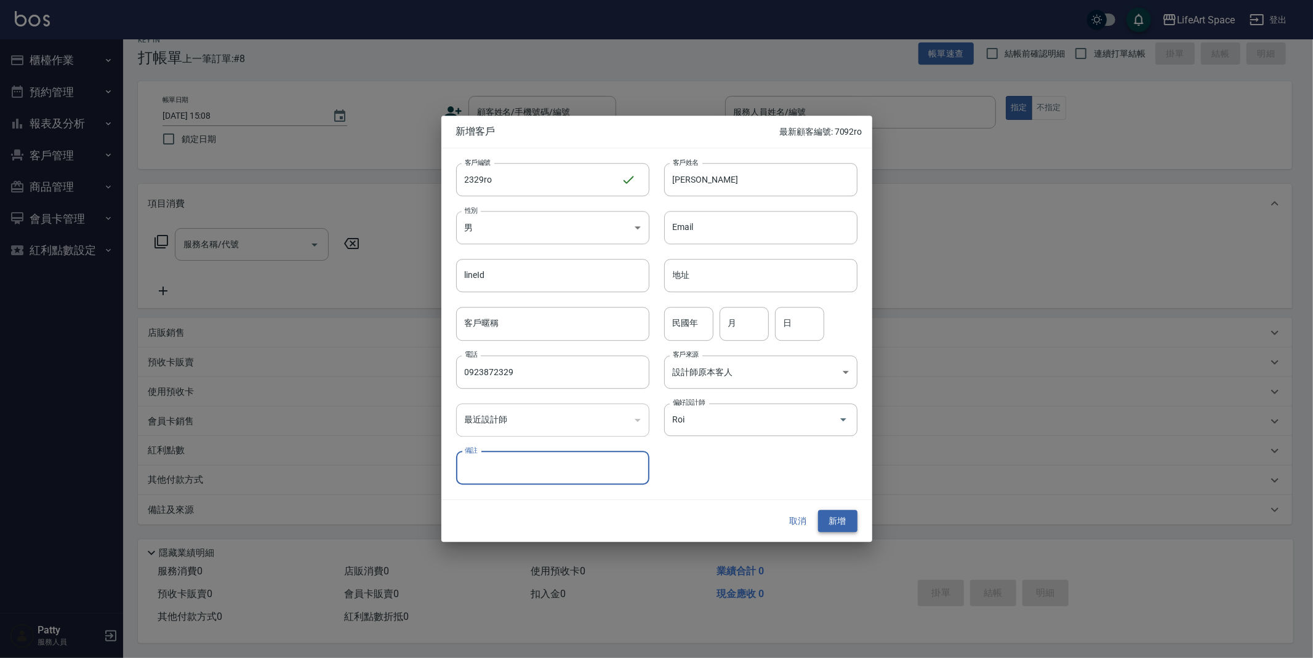
click at [835, 518] on button "新增" at bounding box center [837, 521] width 39 height 23
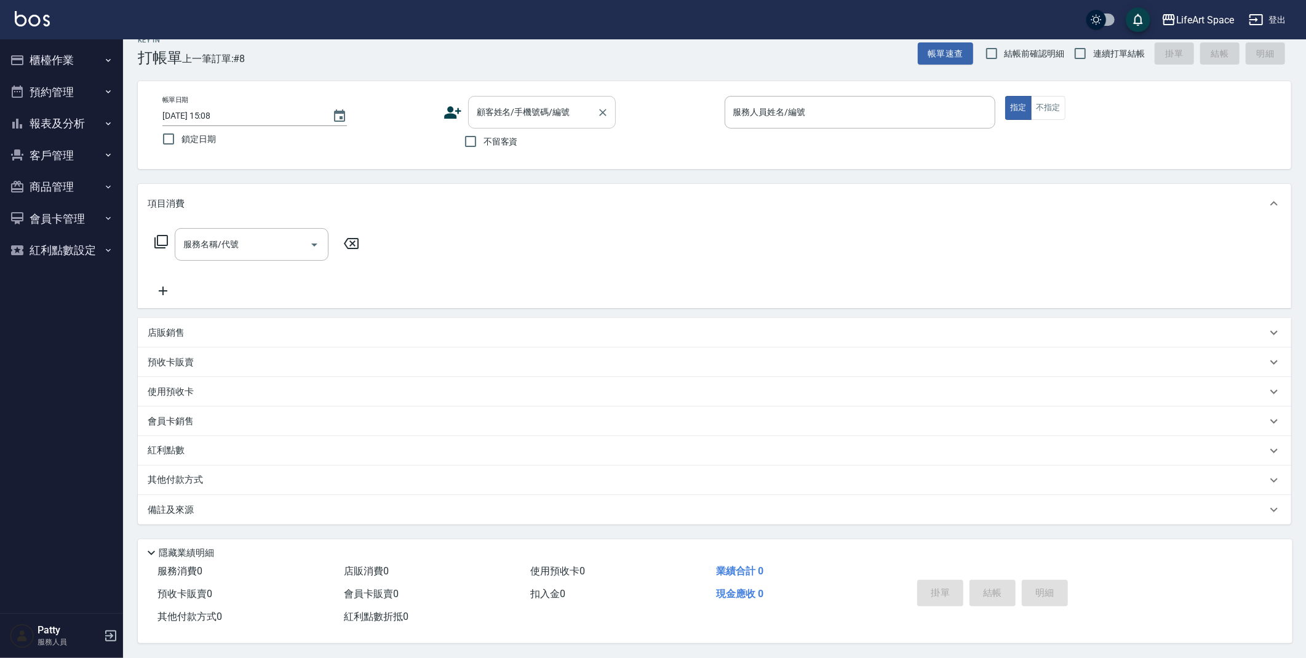
click at [515, 113] on input "顧客姓名/手機號碼/編號" at bounding box center [533, 113] width 118 height 22
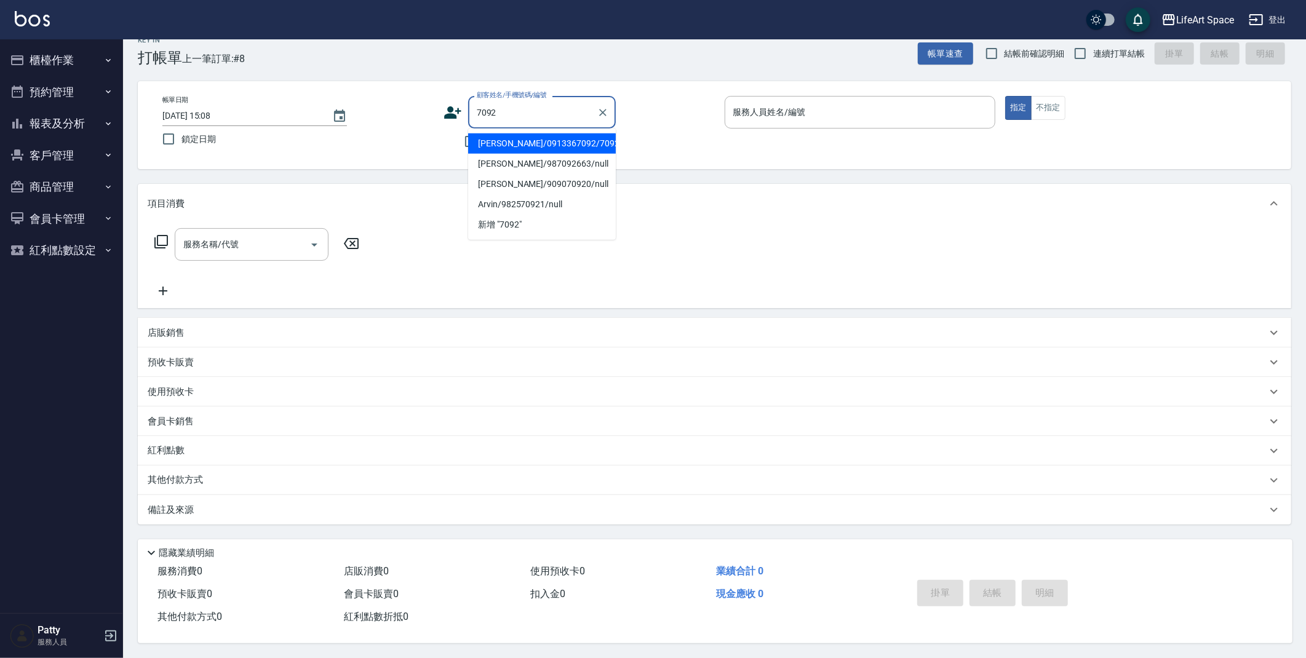
click at [502, 146] on li "[PERSON_NAME]/0913367092/7092ro" at bounding box center [542, 144] width 148 height 20
type input "[PERSON_NAME]/0913367092/7092ro"
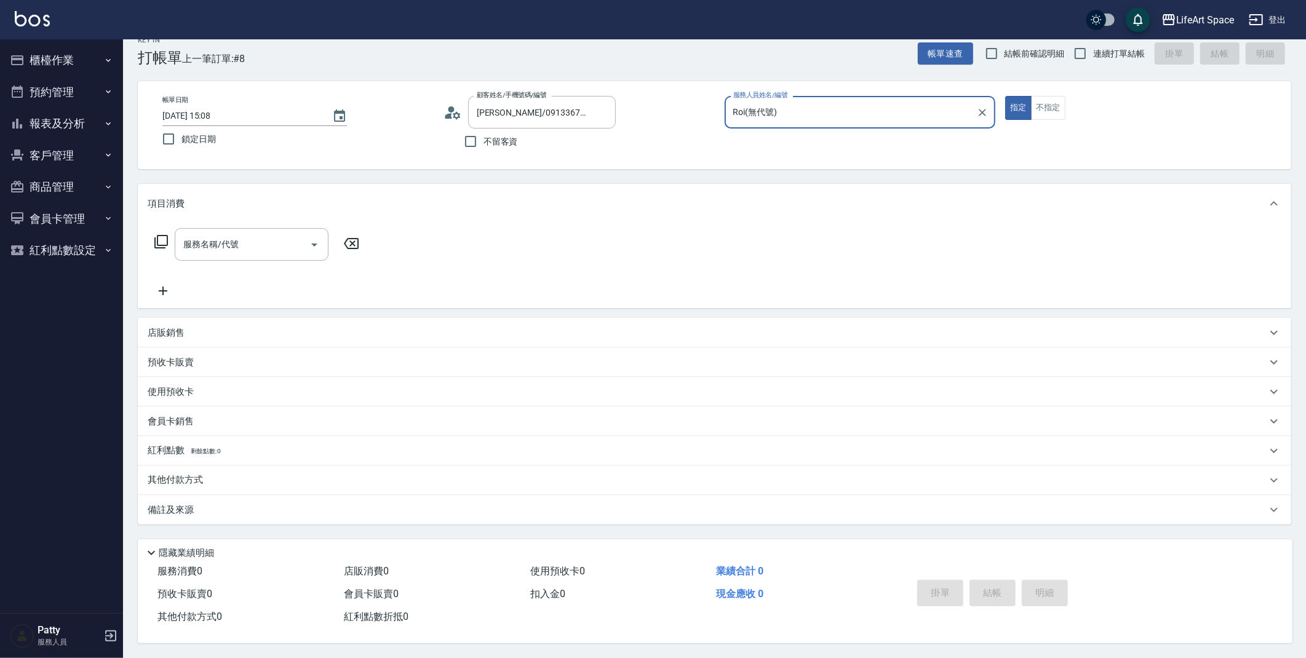
type input "Roi(無代號)"
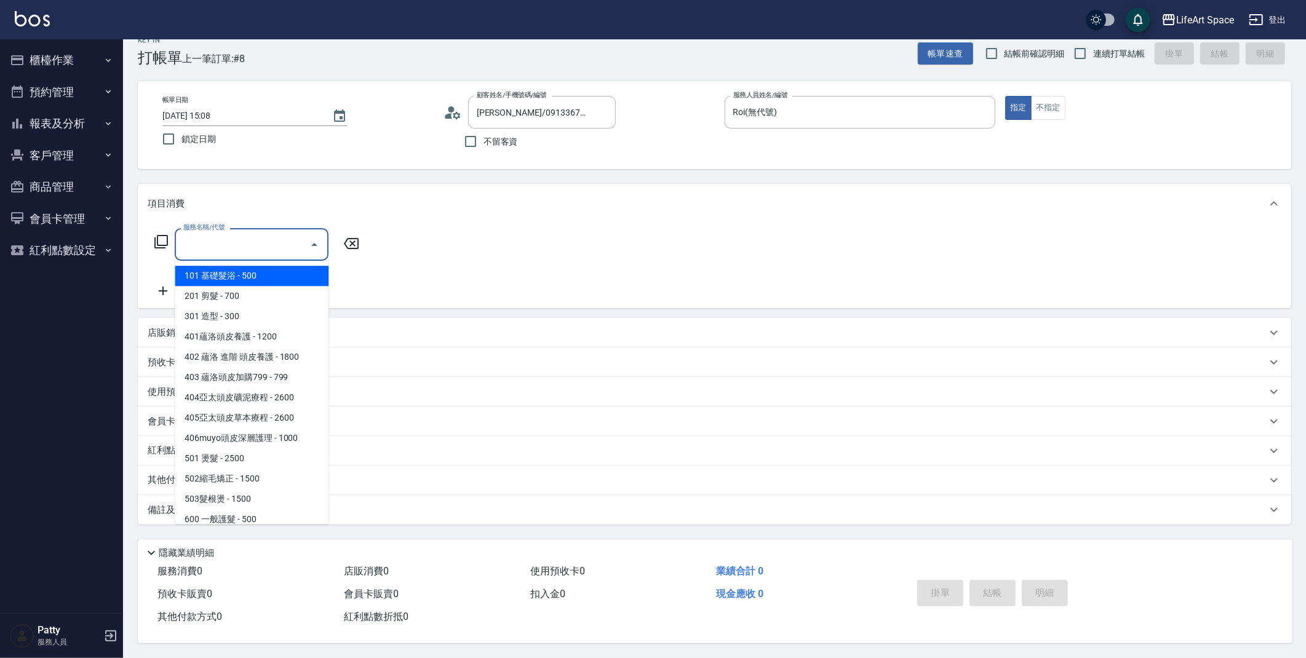
click at [228, 245] on input "服務名稱/代號" at bounding box center [242, 245] width 124 height 22
click at [230, 290] on span "201 剪髮 - 700" at bounding box center [252, 296] width 154 height 20
type input "201 剪髮(201)"
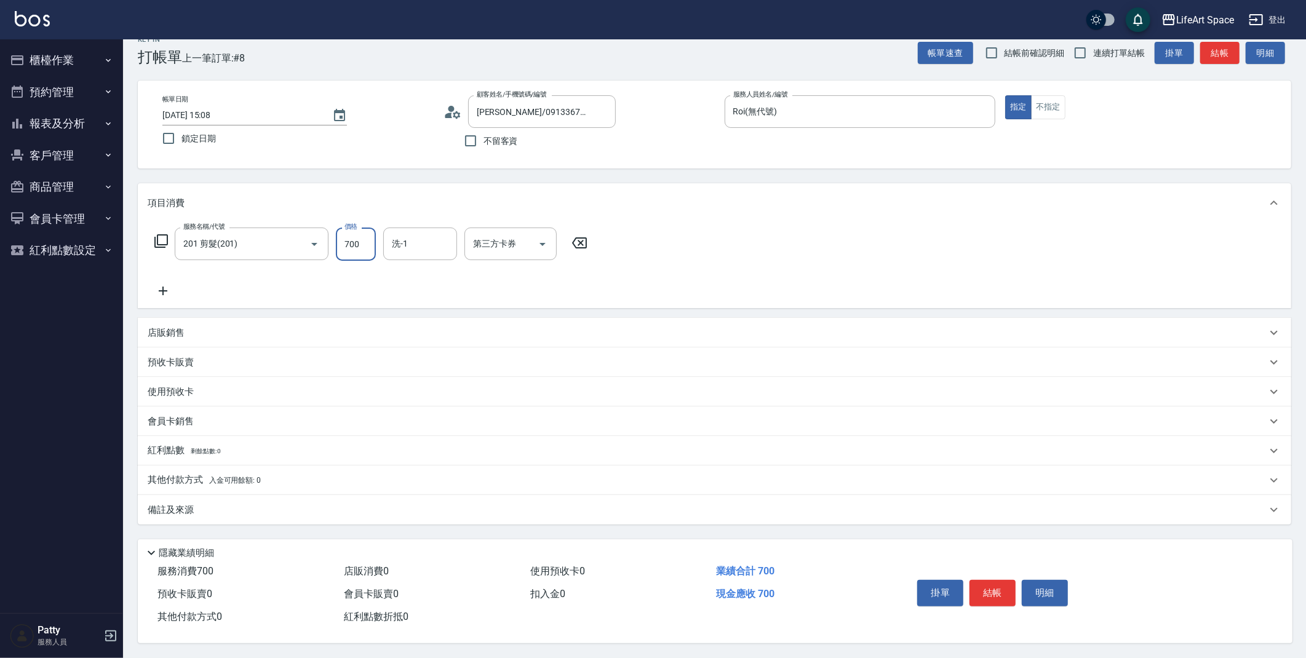
drag, startPoint x: 361, startPoint y: 240, endPoint x: 333, endPoint y: 247, distance: 29.1
click at [333, 247] on div "服務名稱/代號 201 剪髮(201) 服務名稱/代號 價格 700 價格 洗-1 洗-1 第三方卡券 第三方卡券" at bounding box center [371, 244] width 447 height 33
type input "800"
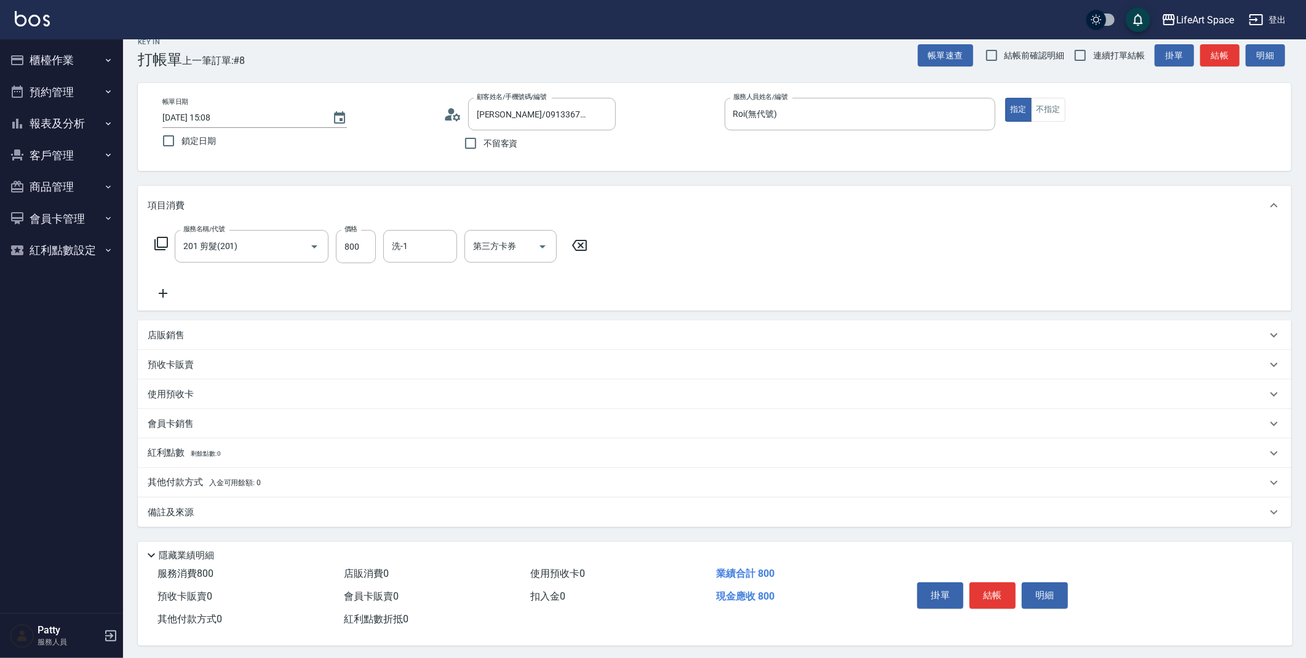
click at [191, 481] on p "其他付款方式 入金可用餘額: 0" at bounding box center [204, 483] width 113 height 14
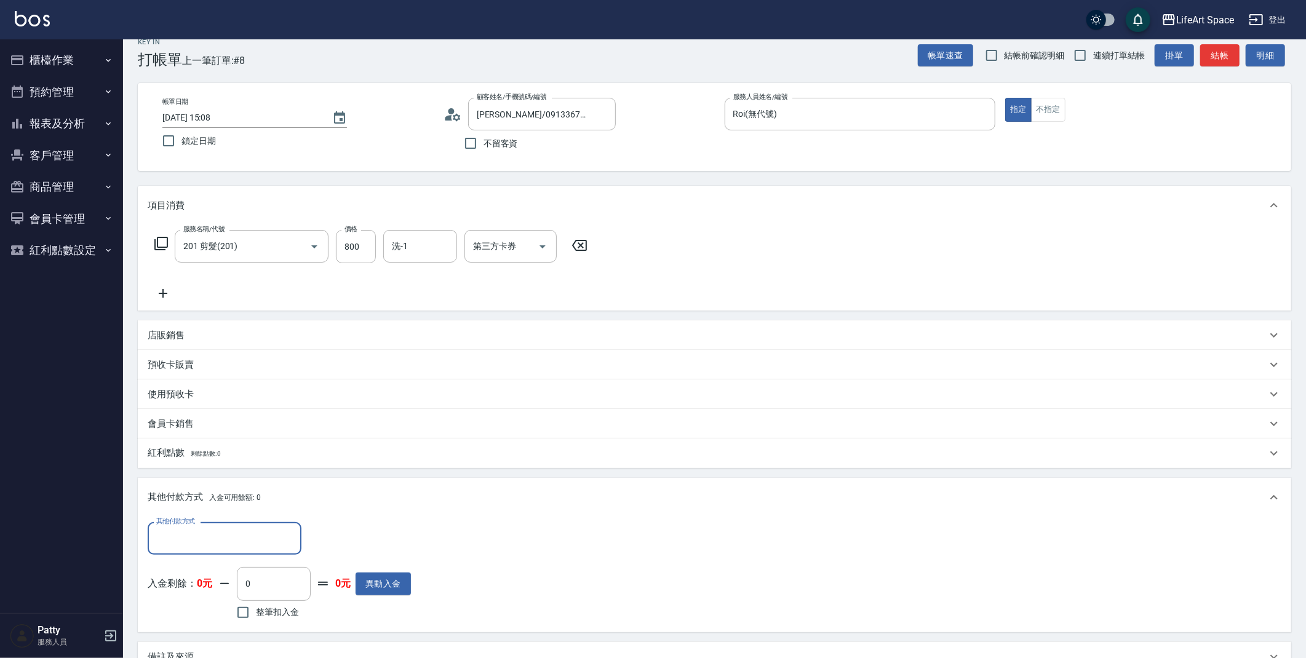
scroll to position [0, 0]
click at [215, 536] on input "其他付款方式" at bounding box center [224, 539] width 143 height 22
click at [206, 570] on span "轉帳" at bounding box center [225, 570] width 154 height 20
type input "轉帳"
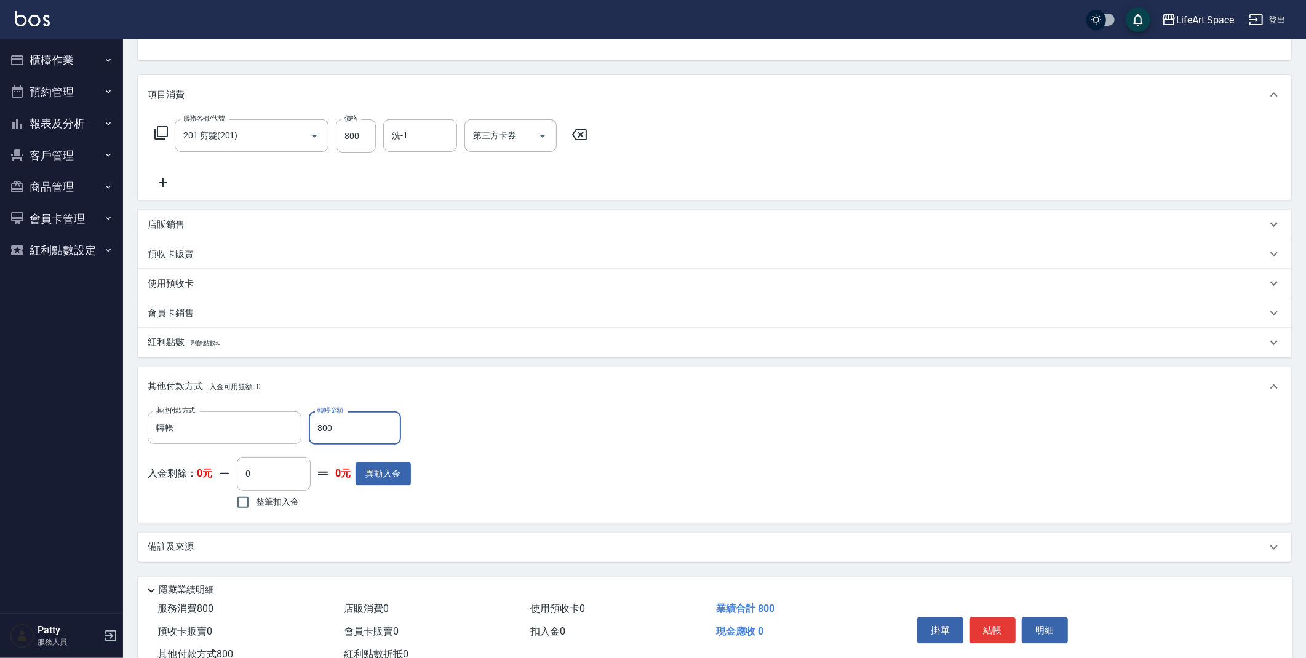
scroll to position [168, 0]
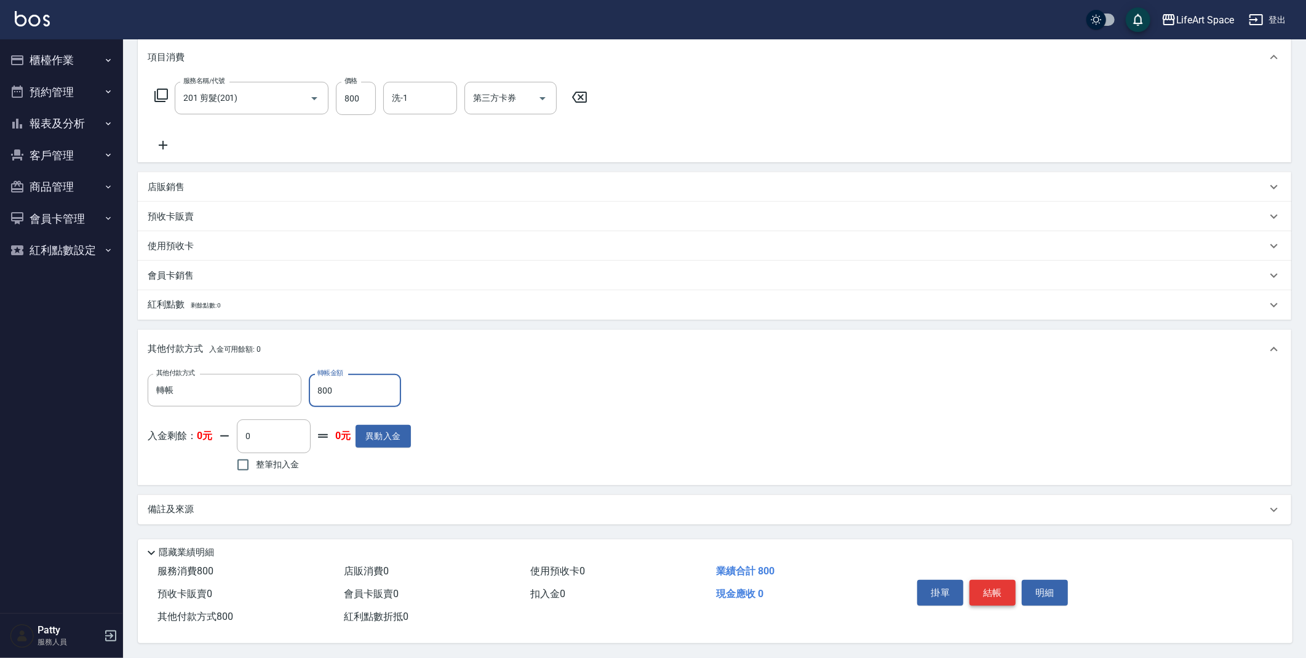
type input "800"
click at [992, 592] on button "結帳" at bounding box center [993, 593] width 46 height 26
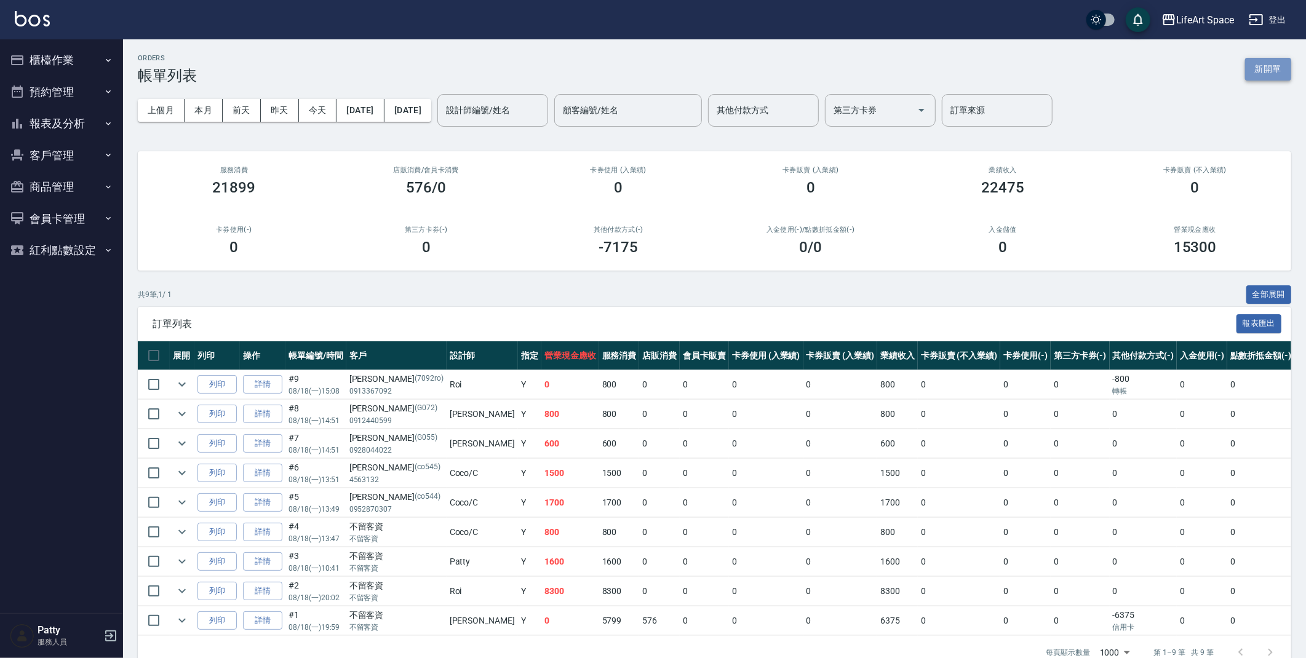
click at [1265, 73] on button "新開單" at bounding box center [1268, 69] width 46 height 23
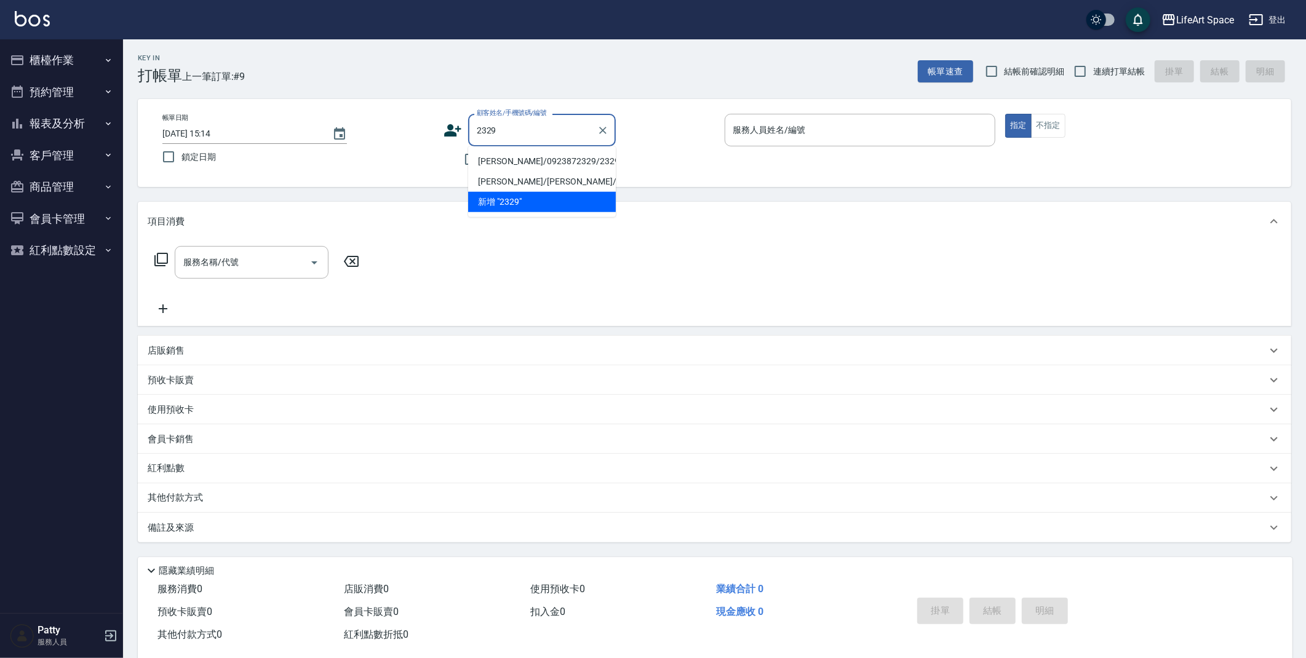
click at [551, 161] on li "[PERSON_NAME]/0923872329/2329ro" at bounding box center [542, 161] width 148 height 20
type input "[PERSON_NAME]/0923872329/2329ro"
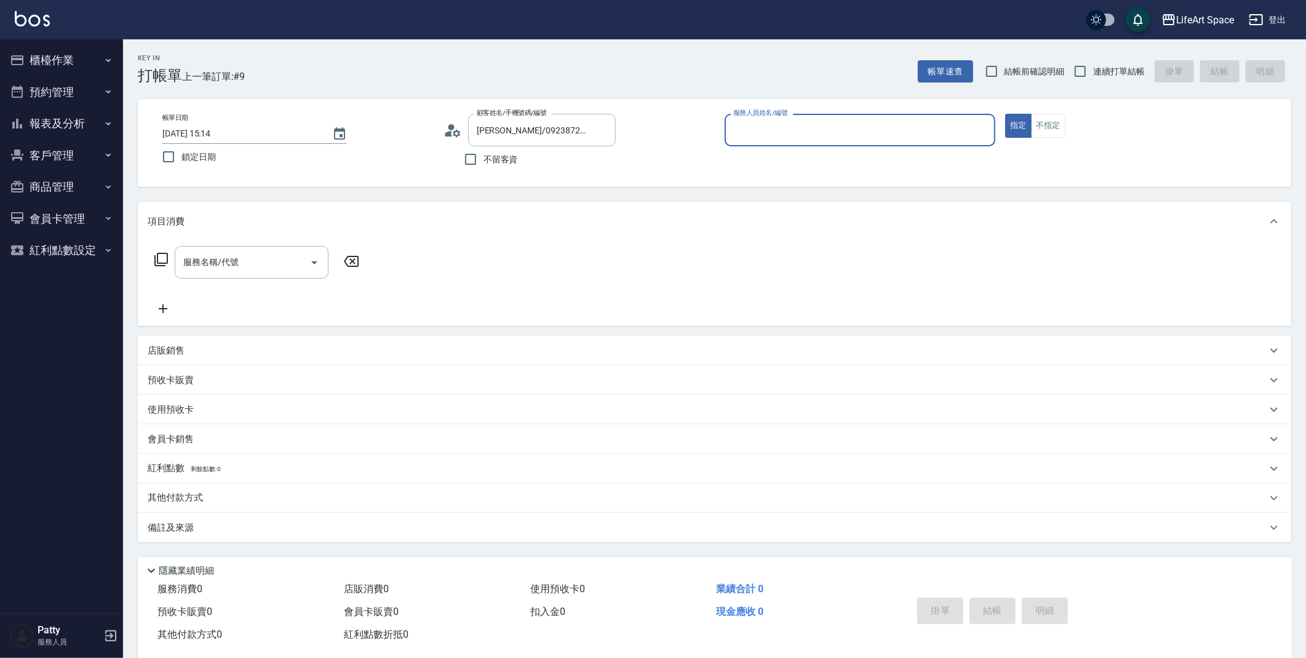
type input "Roi(無代號)"
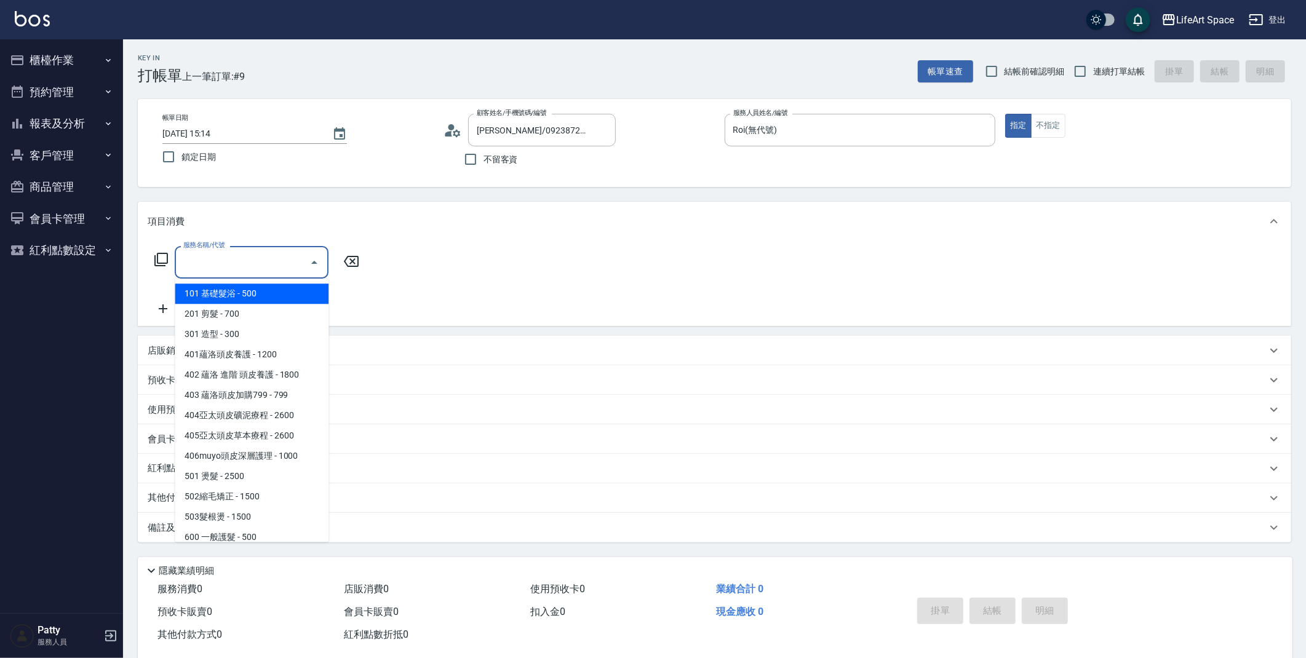
click at [269, 257] on input "服務名稱/代號" at bounding box center [242, 263] width 124 height 22
click at [258, 308] on span "201 剪髮 - 700" at bounding box center [252, 314] width 154 height 20
type input "201 剪髮(201)"
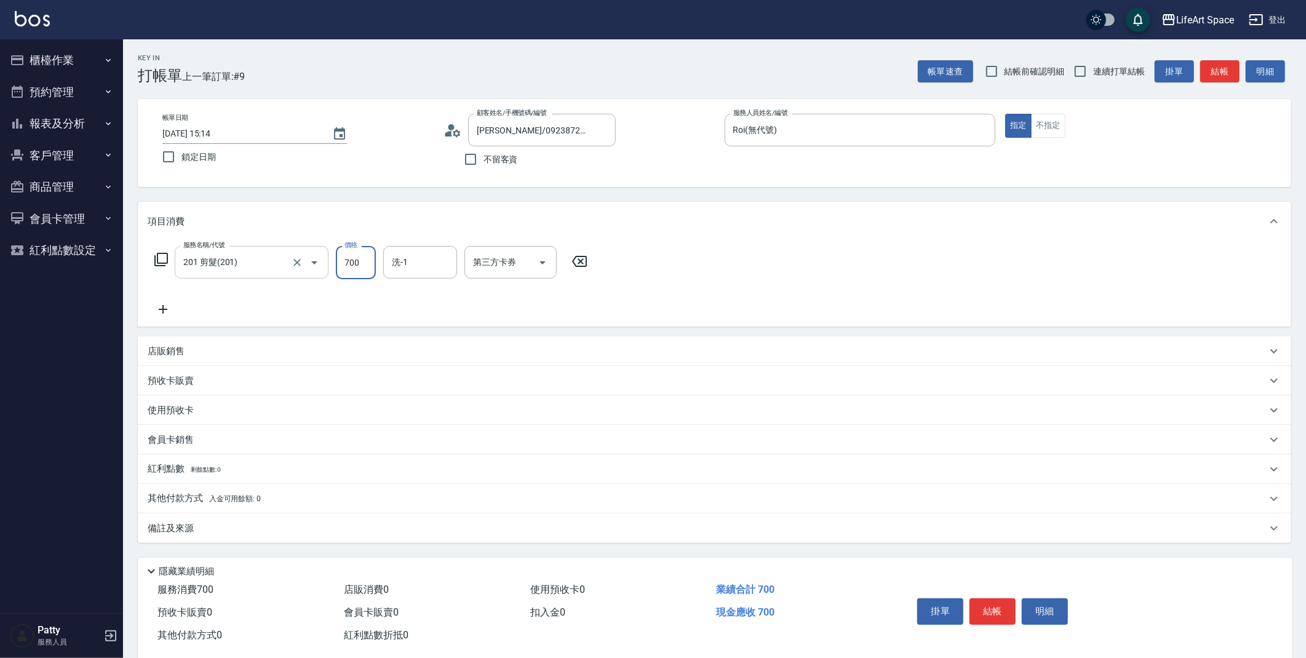
drag, startPoint x: 359, startPoint y: 267, endPoint x: 303, endPoint y: 275, distance: 56.6
click at [303, 275] on div "服務名稱/代號 201 剪髮(201) 服務名稱/代號 價格 700 價格 洗-1 洗-1 第三方卡券 第三方卡券" at bounding box center [371, 262] width 447 height 33
type input "800"
click at [428, 252] on input "洗-1" at bounding box center [420, 263] width 63 height 22
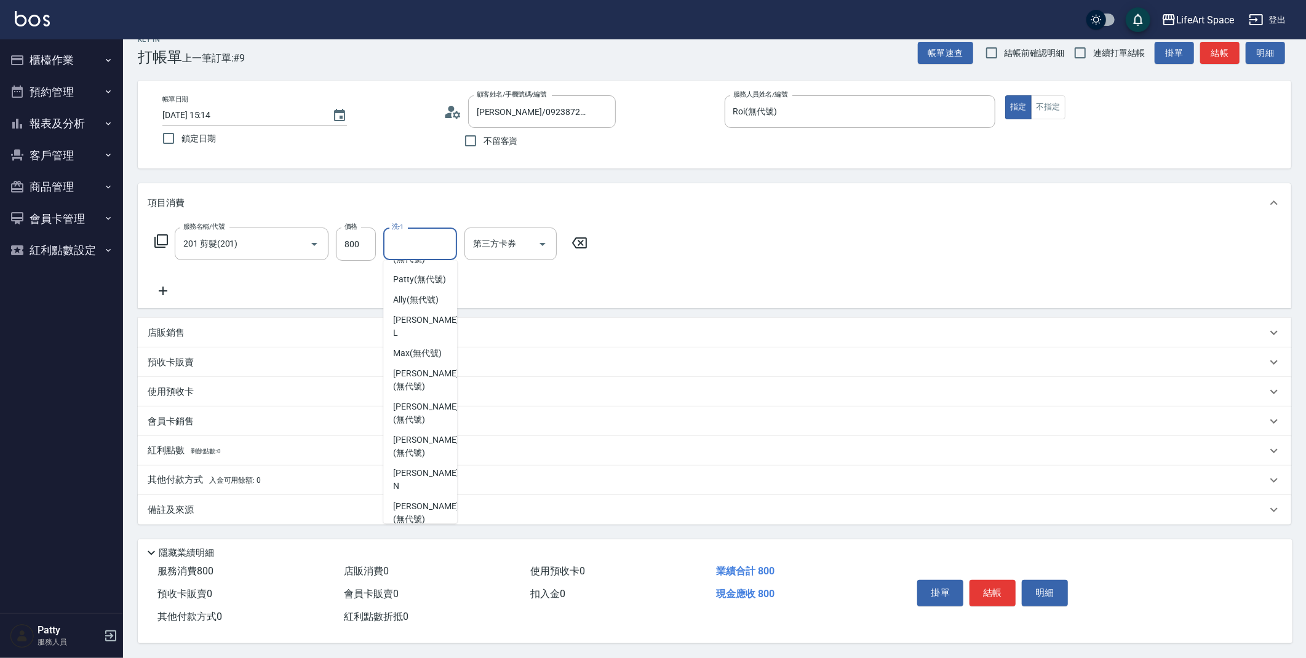
scroll to position [263, 0]
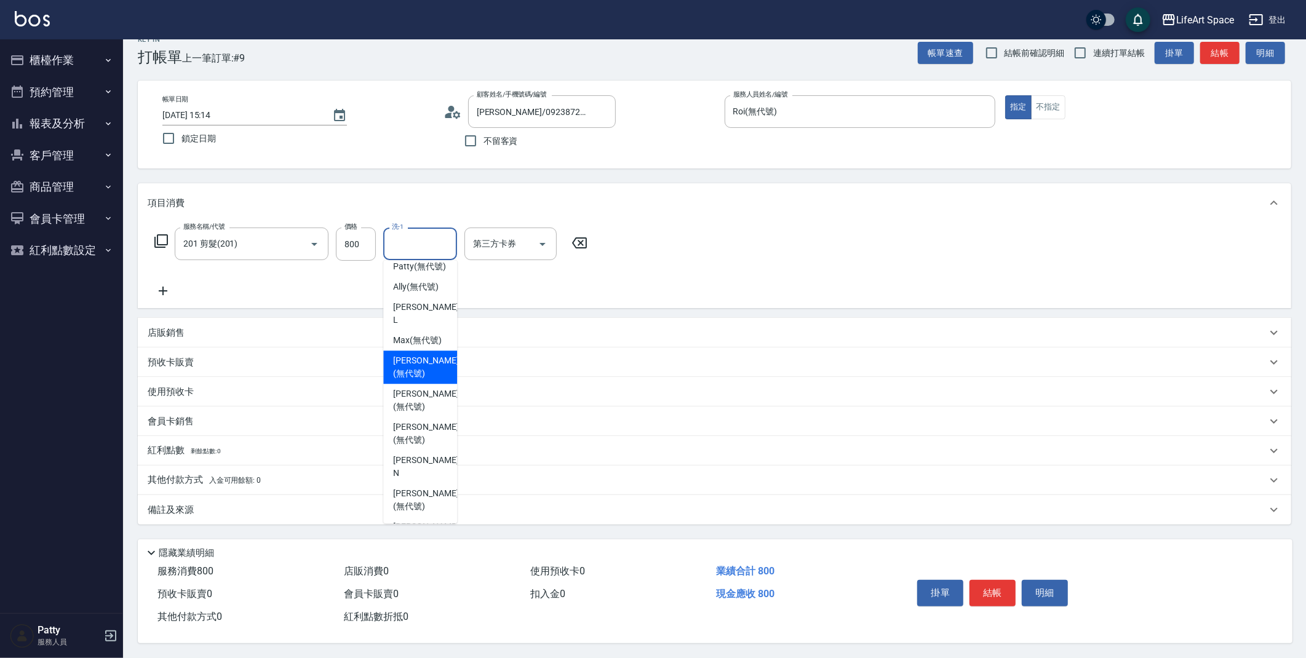
click at [417, 362] on span "[PERSON_NAME] (無代號)" at bounding box center [425, 367] width 65 height 26
type input "[PERSON_NAME](無代號)"
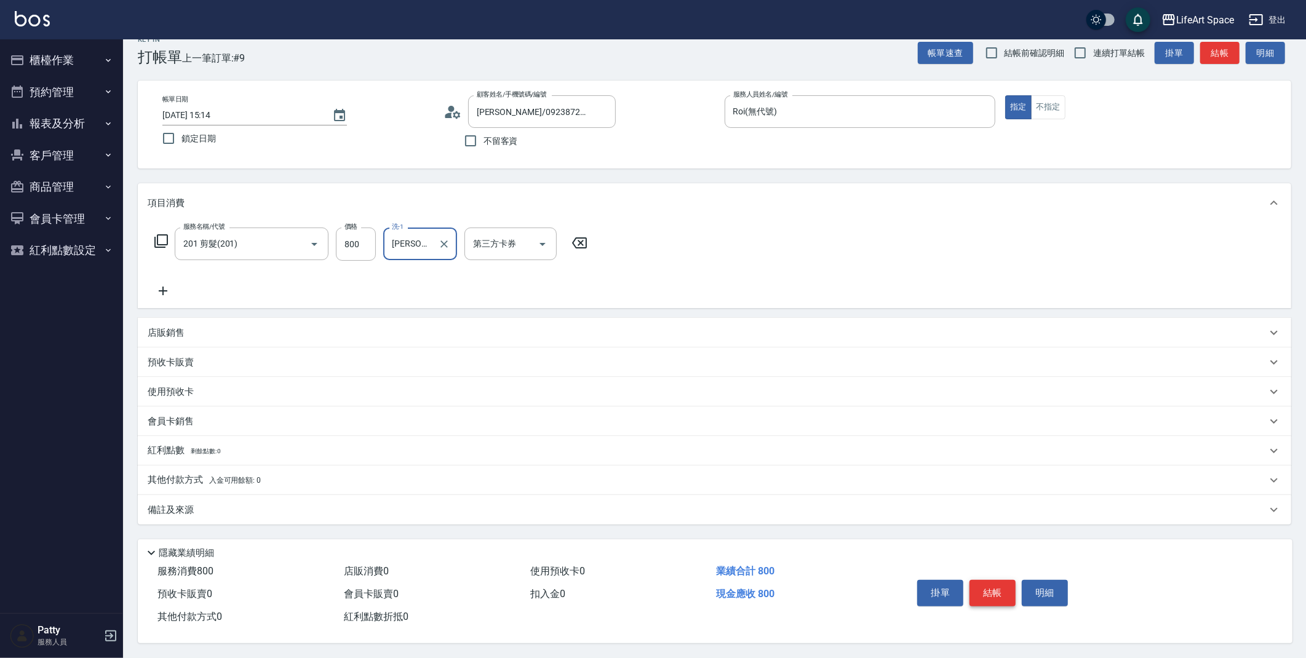
click at [986, 593] on button "結帳" at bounding box center [993, 593] width 46 height 26
